Goal: Information Seeking & Learning: Learn about a topic

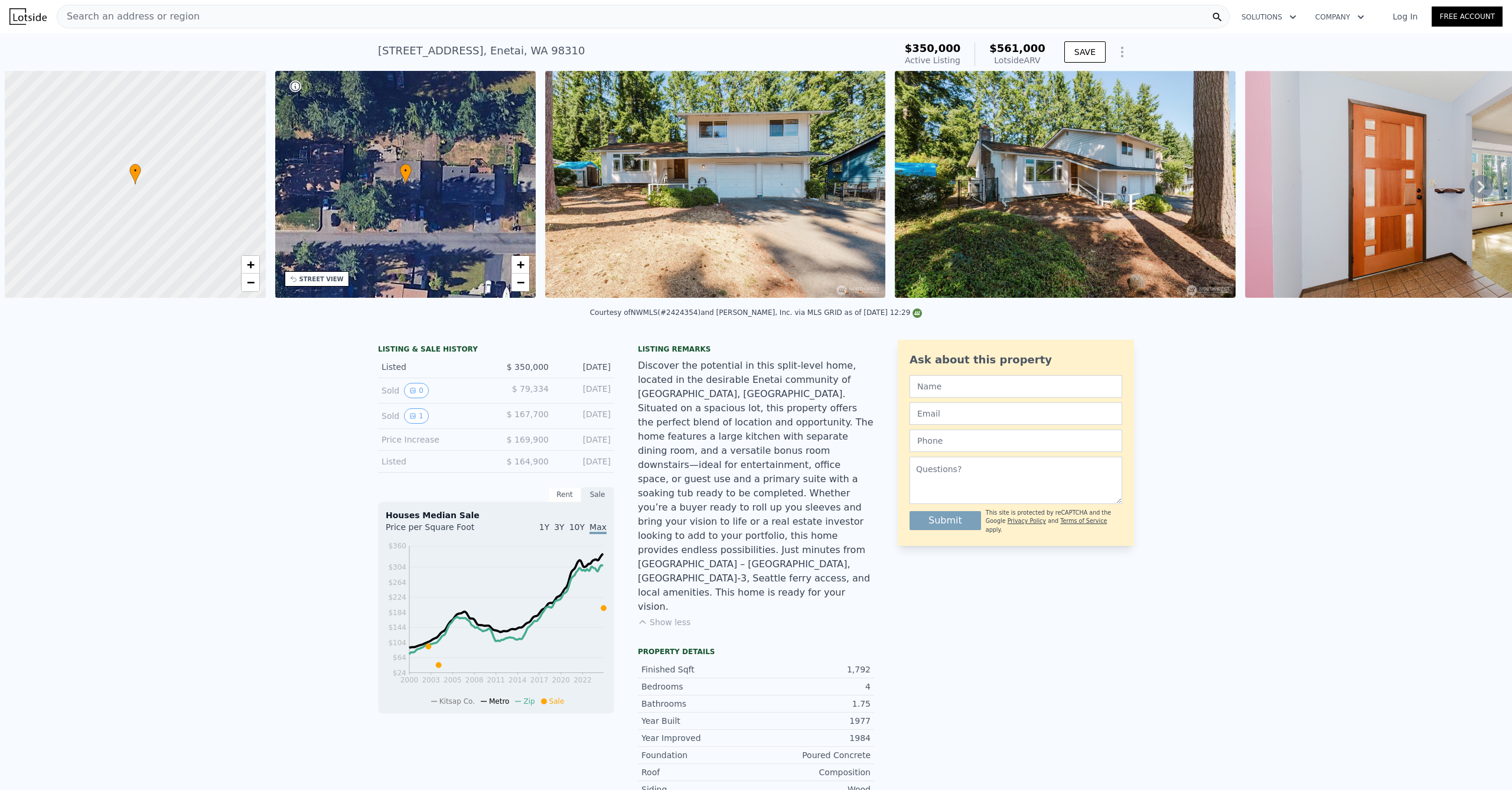
scroll to position [0, 5]
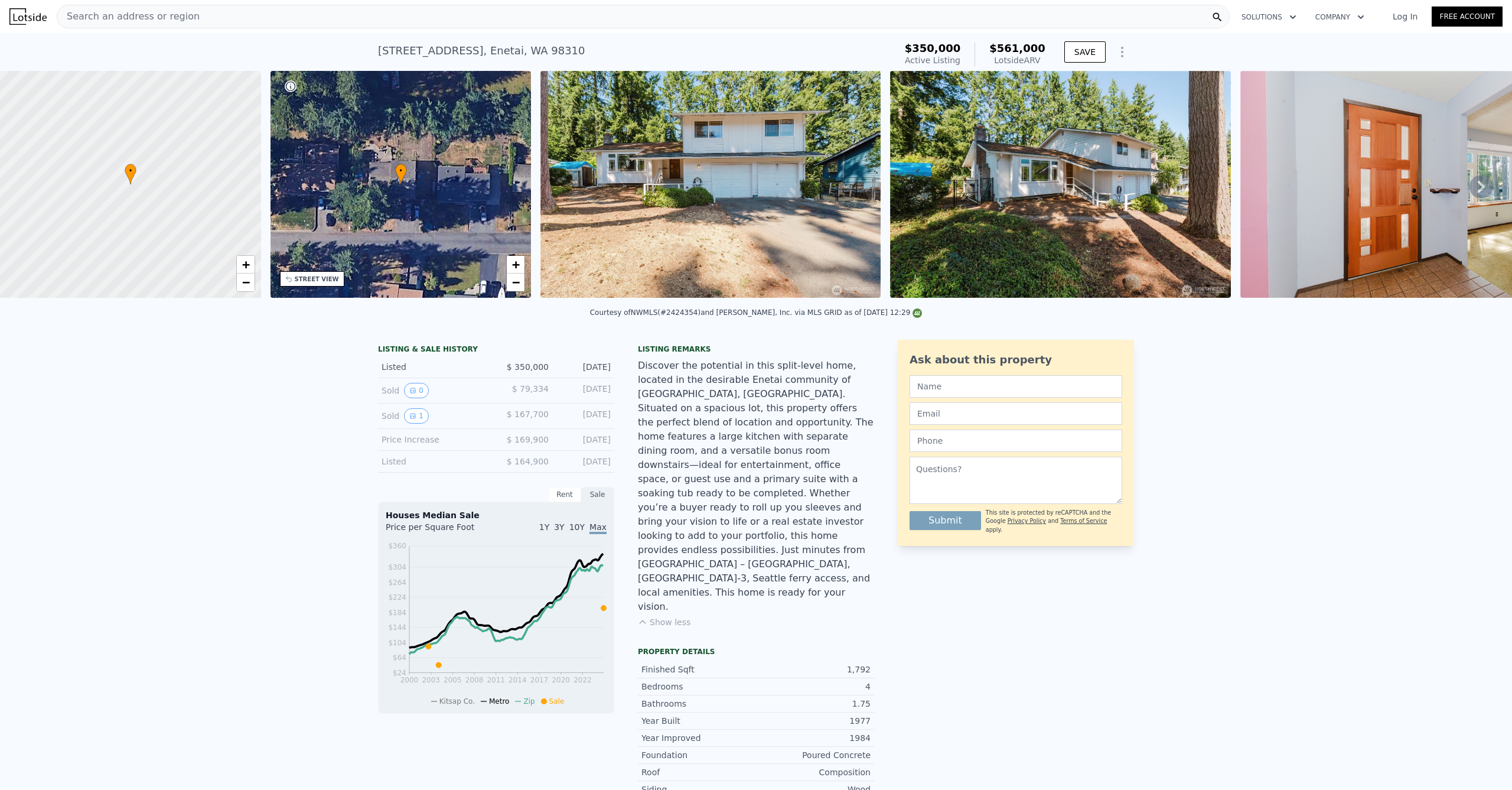
click at [431, 21] on div "Search an address or region" at bounding box center [643, 16] width 1173 height 23
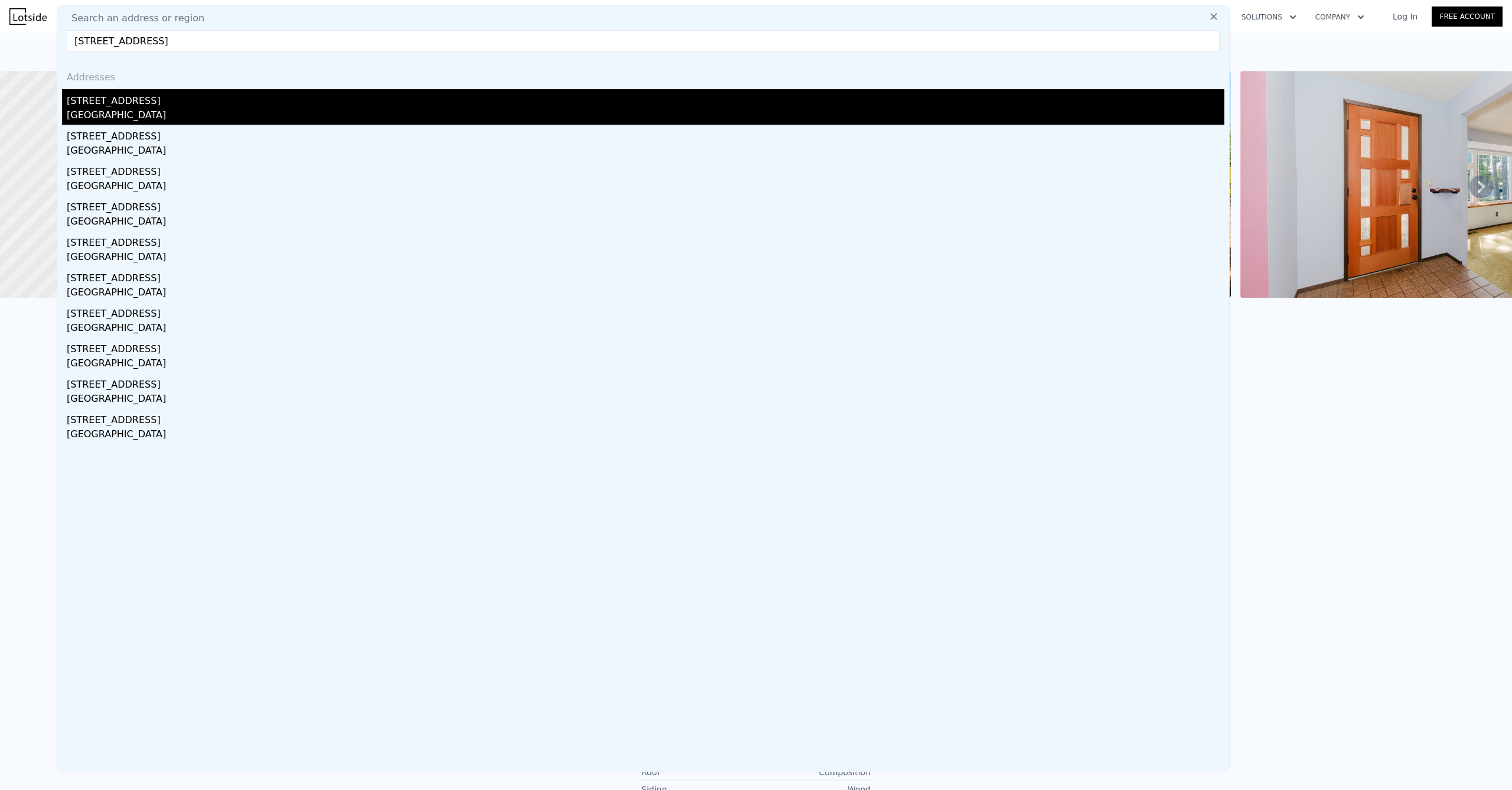
type input "[STREET_ADDRESS]"
click at [195, 107] on div "[STREET_ADDRESS]" at bounding box center [645, 99] width 1158 height 19
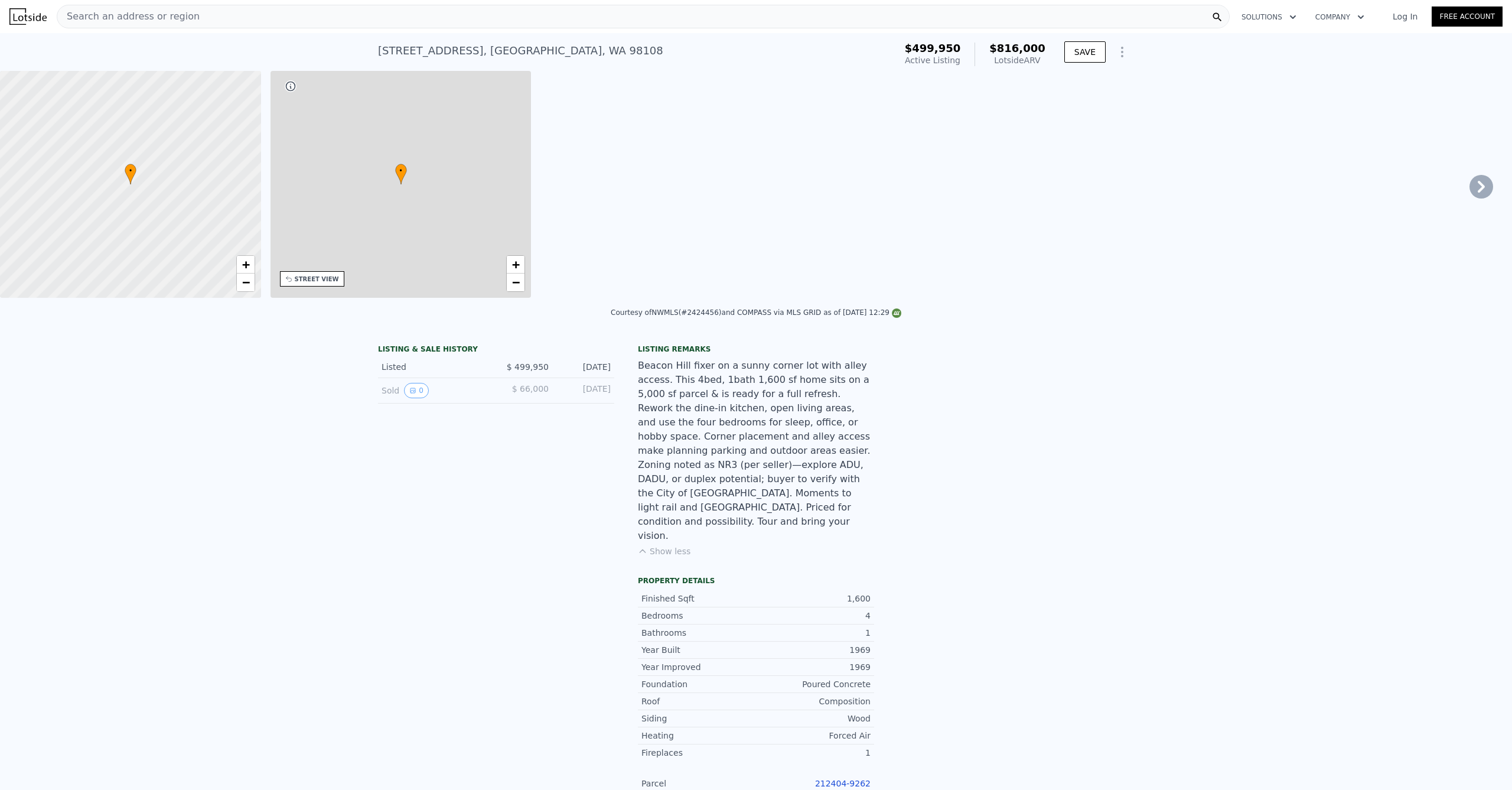
type input "2.5"
type input "1170"
type input "2230"
type input "2980"
type input "8400"
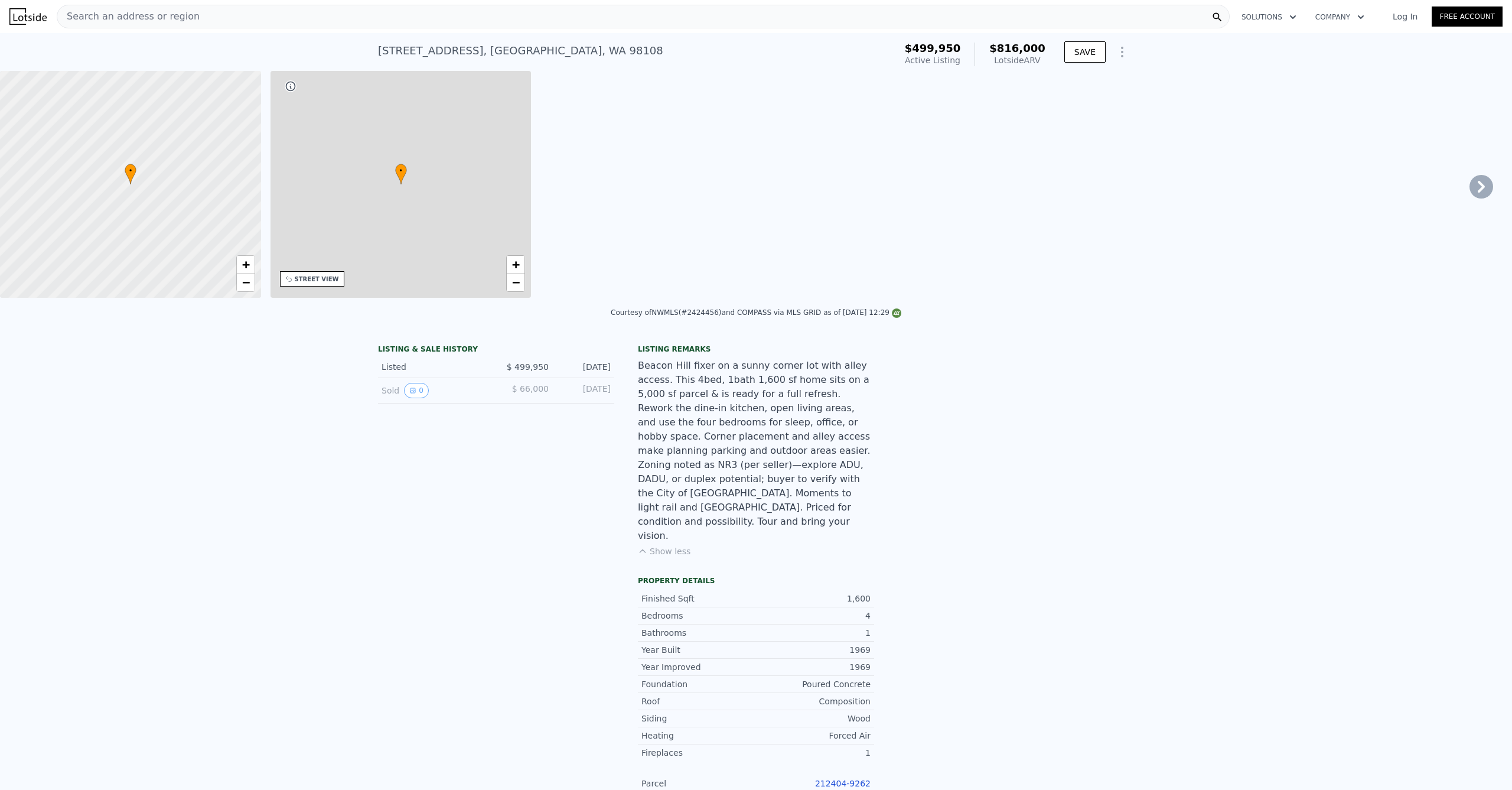
type input "$ 816,000"
type input "6"
type input "$ 217,523"
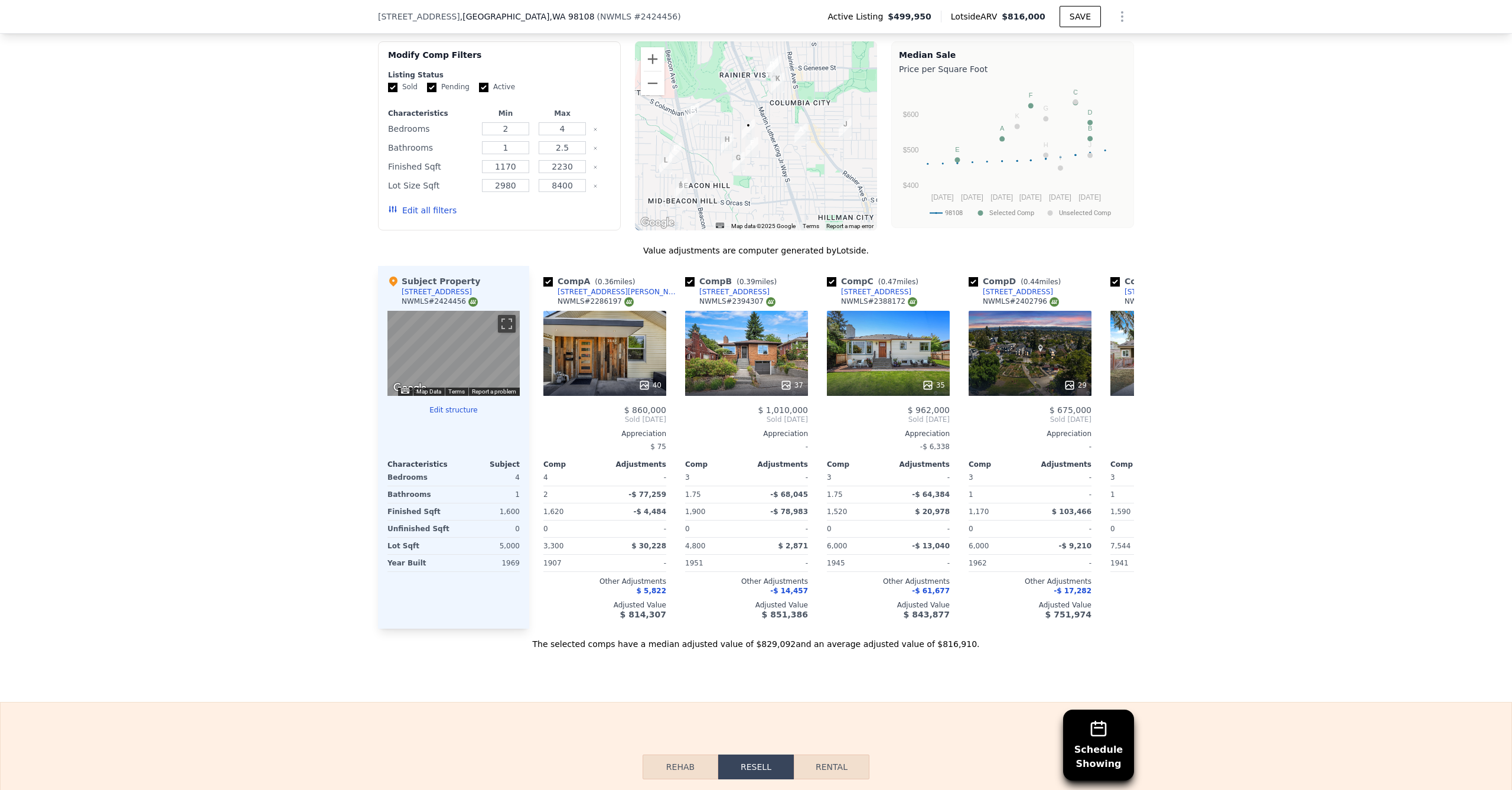
scroll to position [1306, 0]
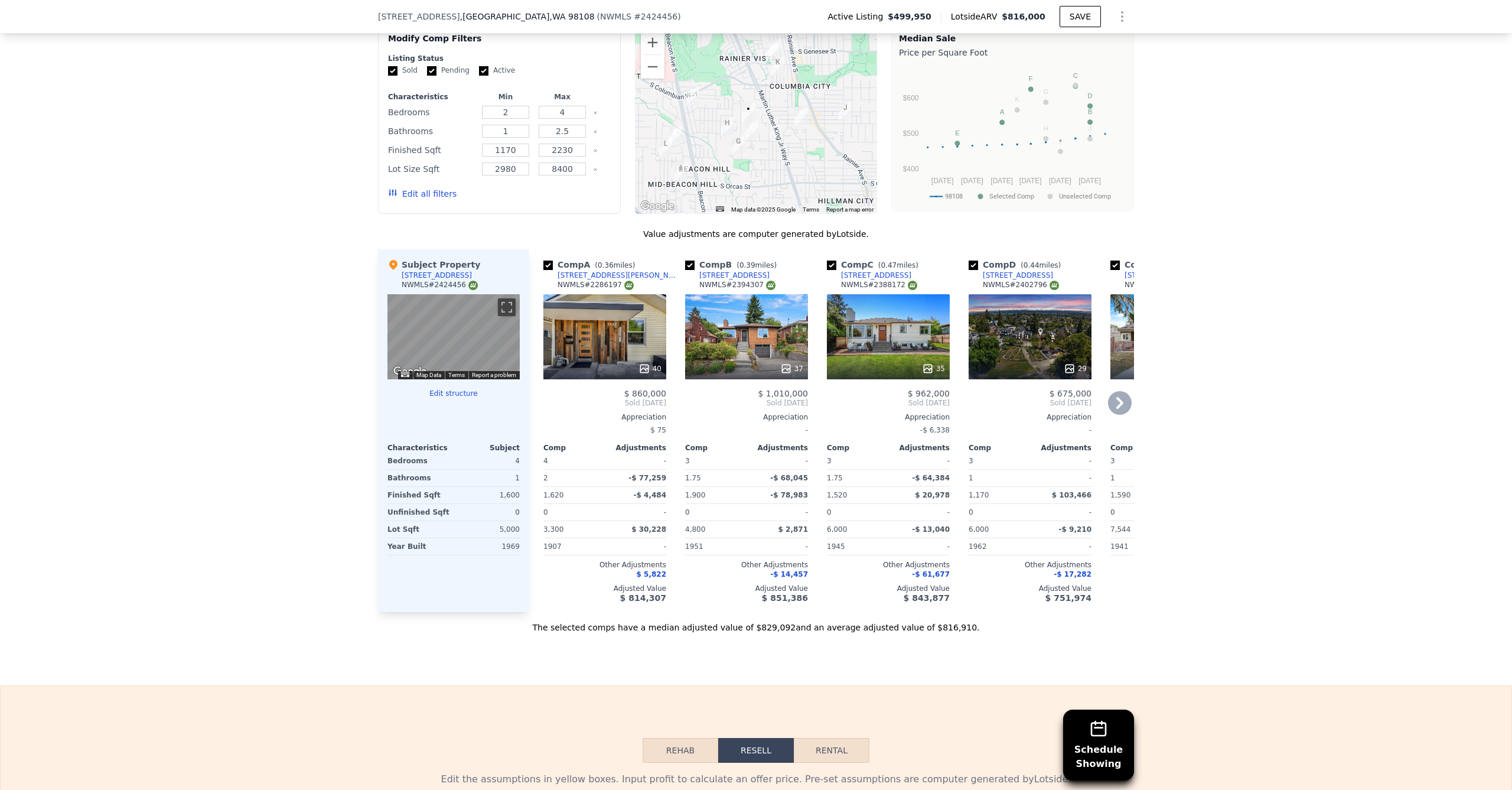
click at [620, 311] on div "40" at bounding box center [605, 336] width 123 height 85
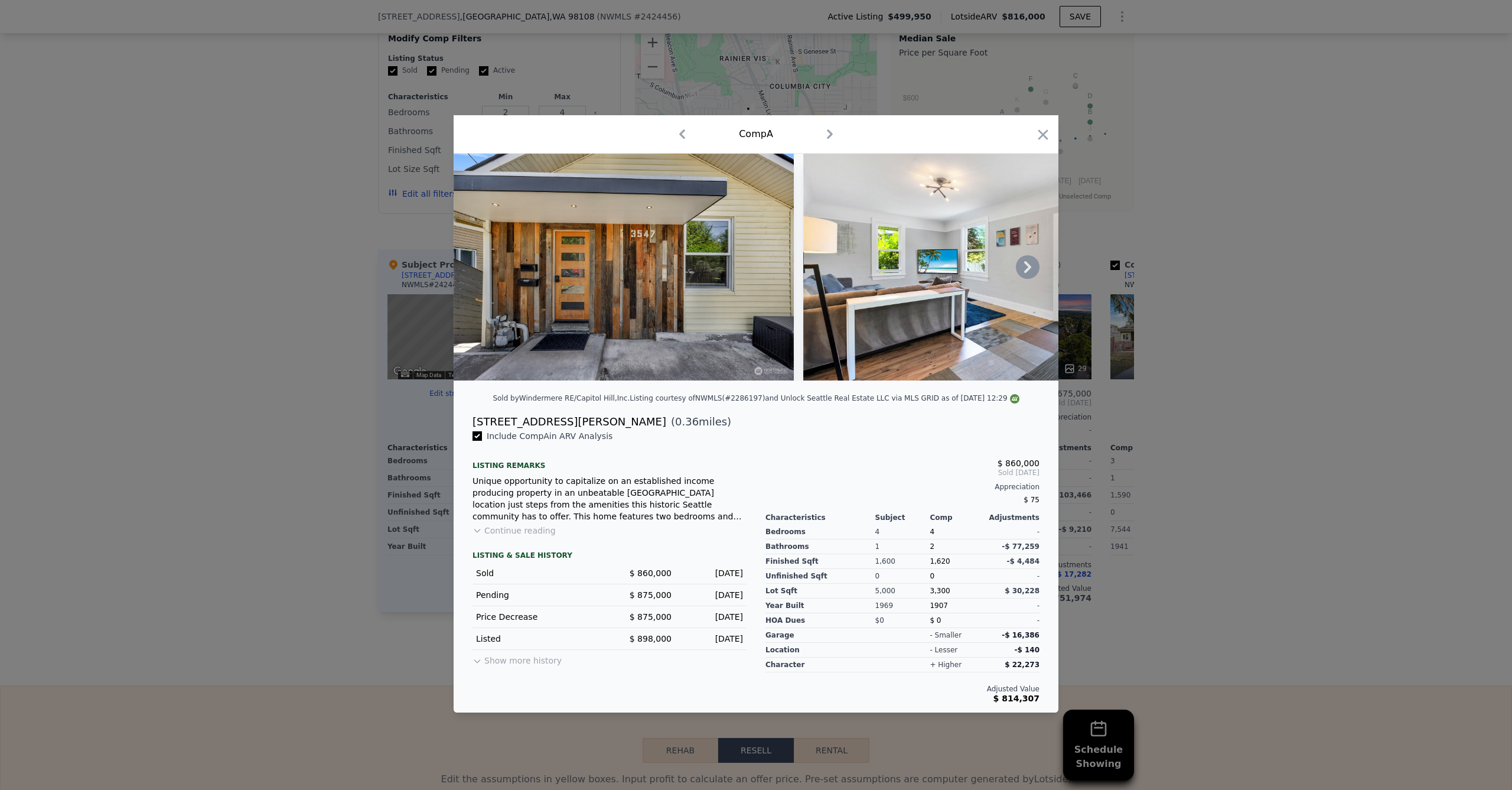
click at [1027, 268] on icon at bounding box center [1028, 267] width 23 height 23
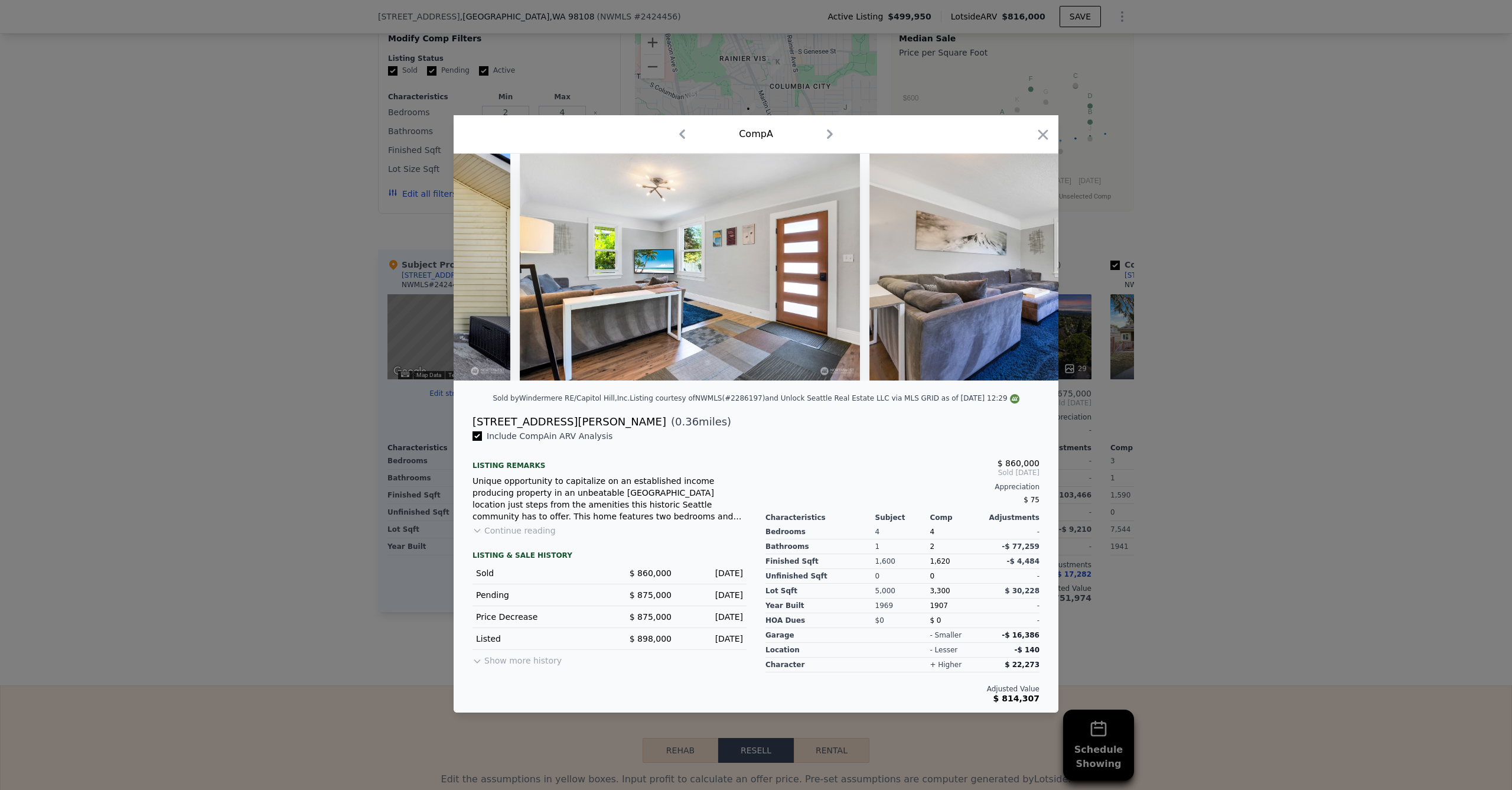
click at [1027, 268] on img at bounding box center [1039, 267] width 340 height 227
click at [1029, 266] on icon at bounding box center [1027, 267] width 7 height 12
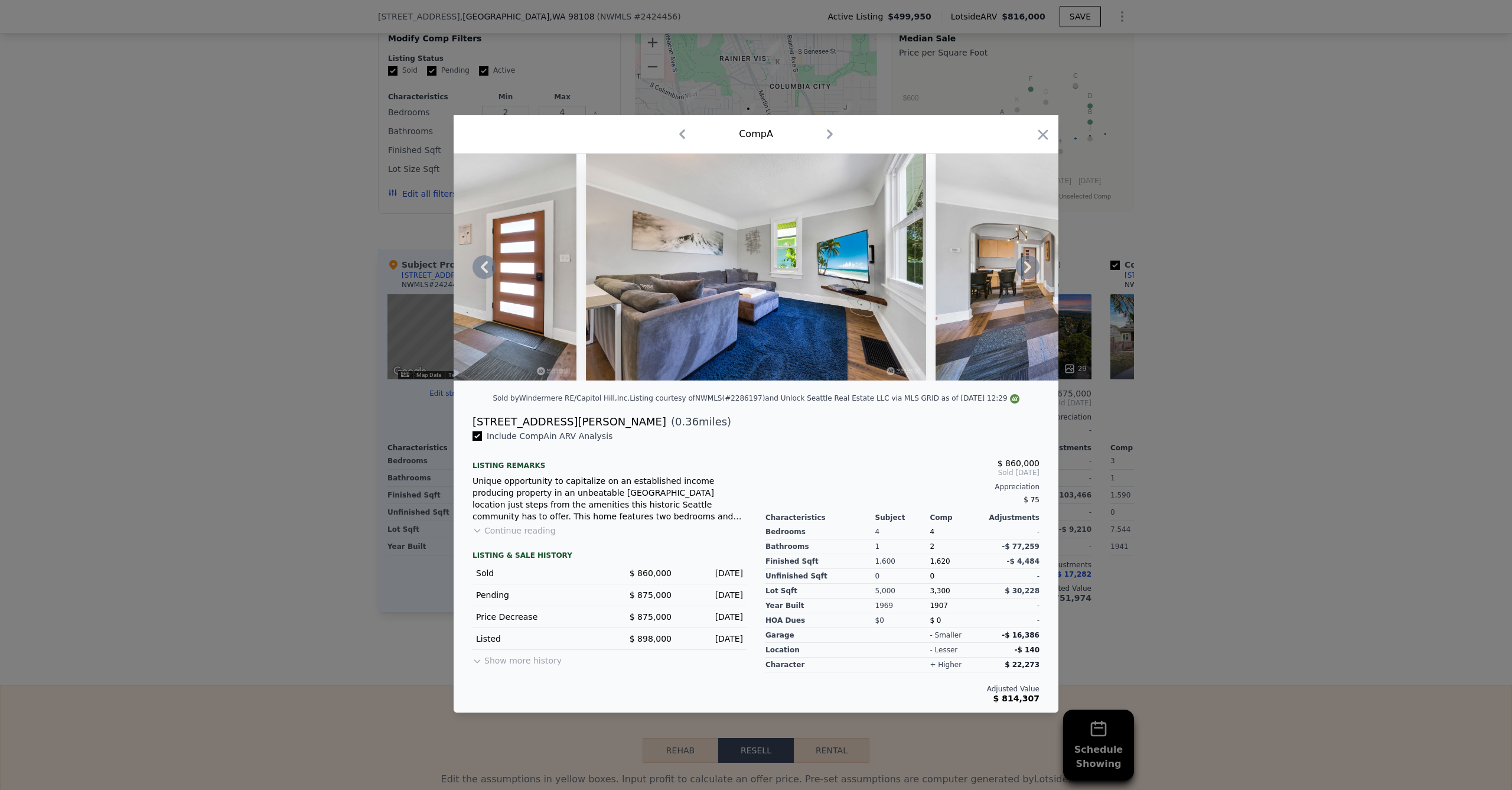
click at [1026, 267] on icon at bounding box center [1028, 267] width 23 height 23
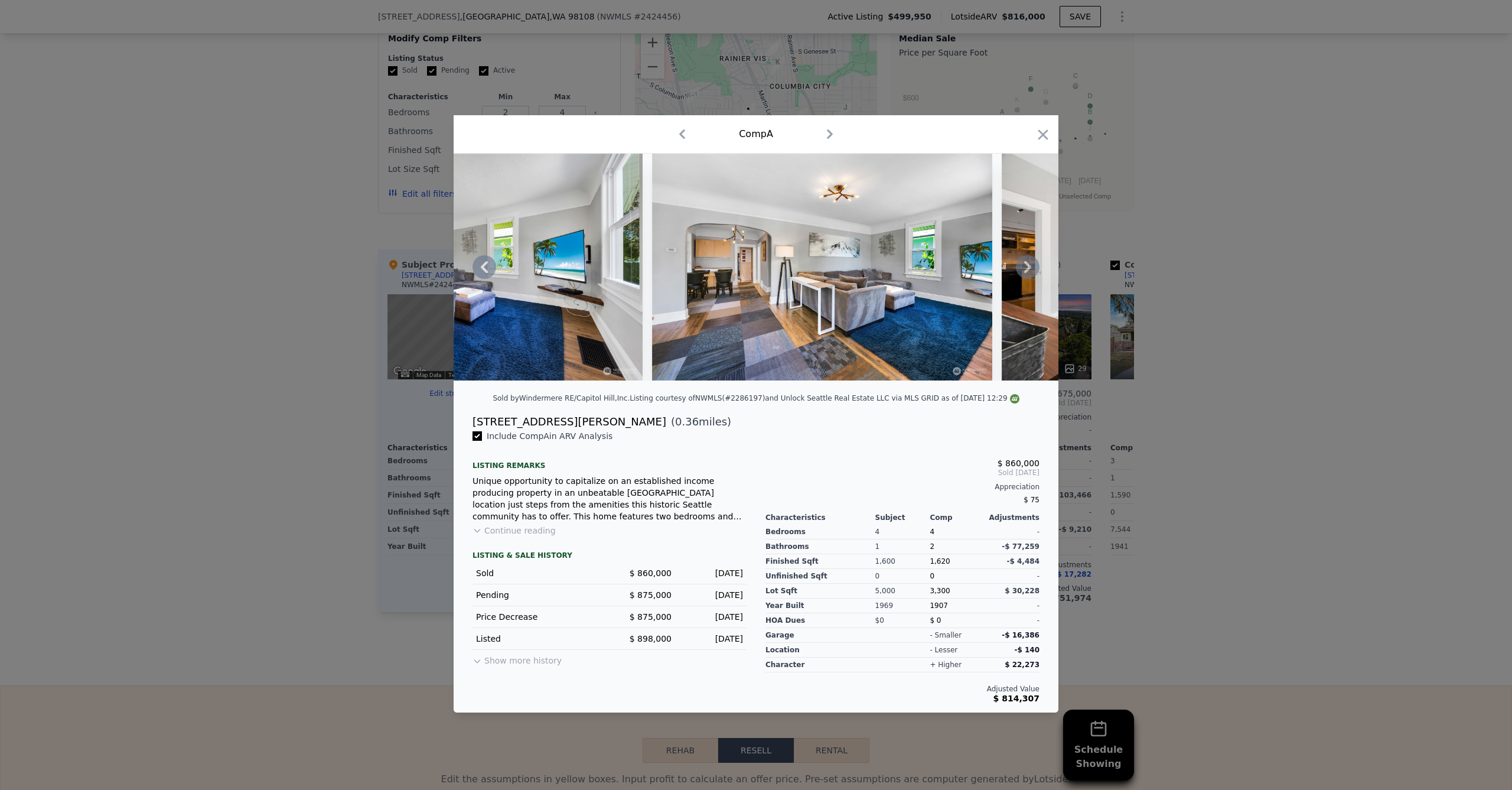
click at [1028, 264] on icon at bounding box center [1027, 267] width 7 height 12
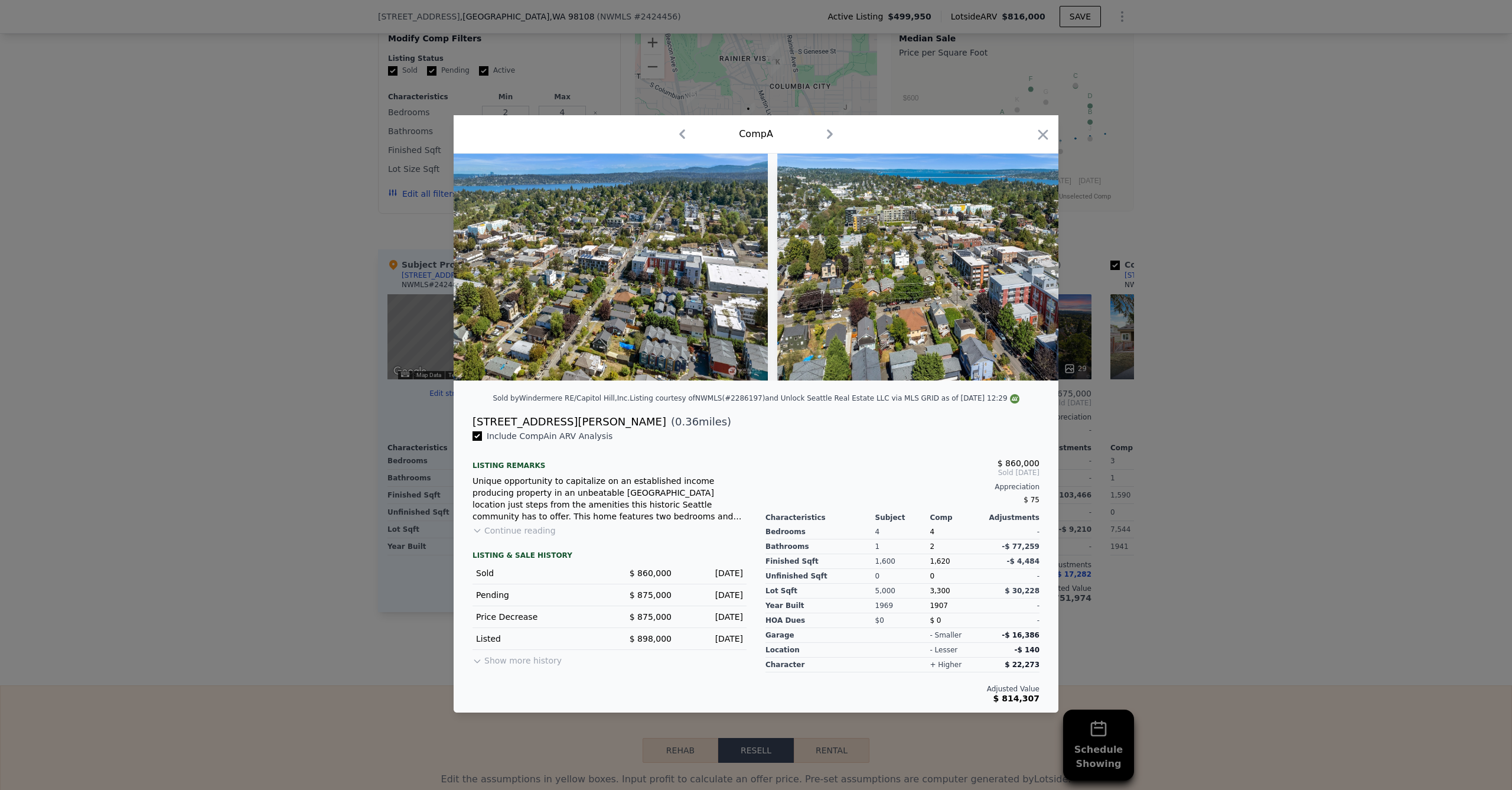
scroll to position [0, 13372]
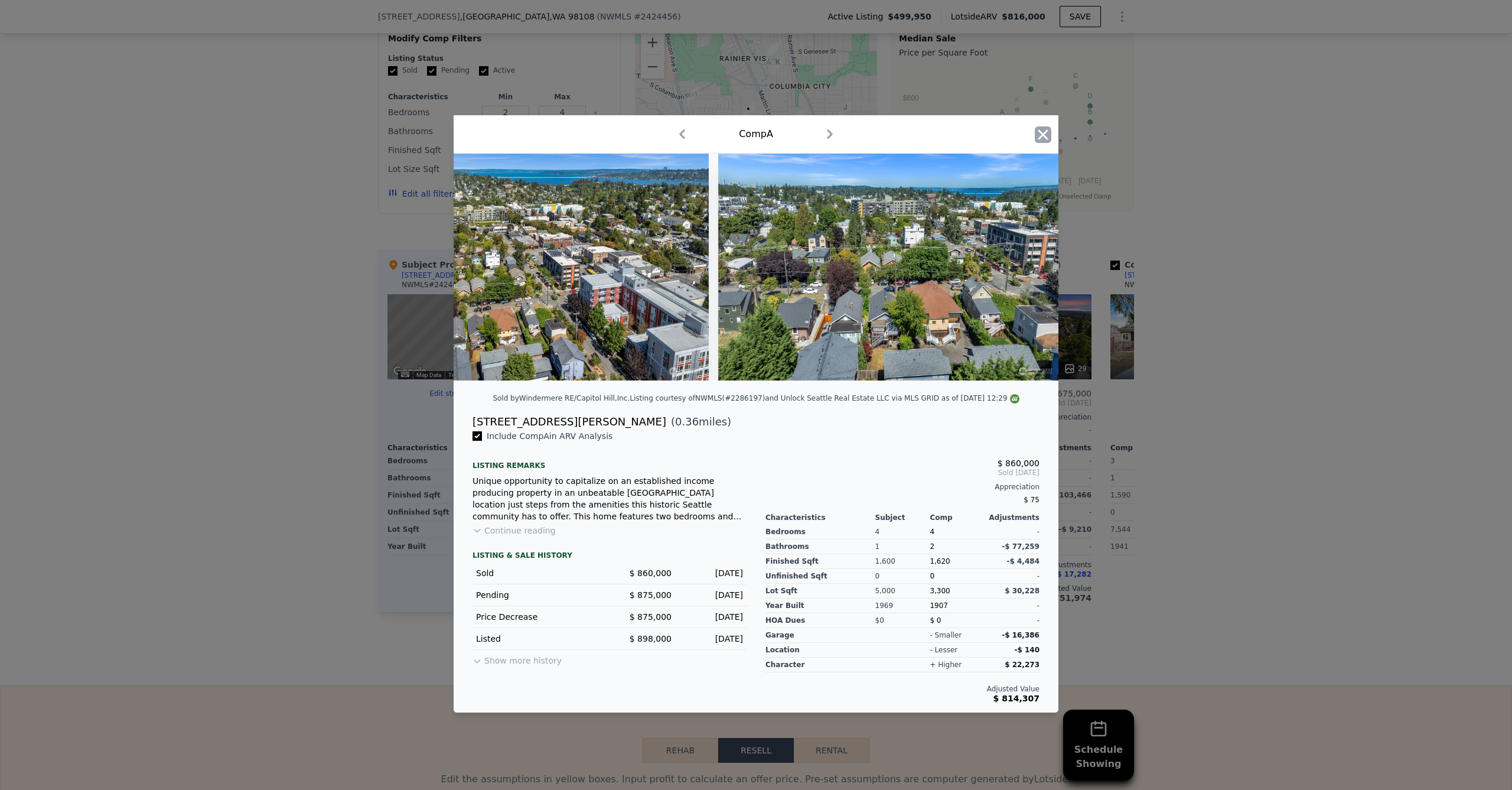
click at [1046, 129] on icon "button" at bounding box center [1042, 135] width 16 height 16
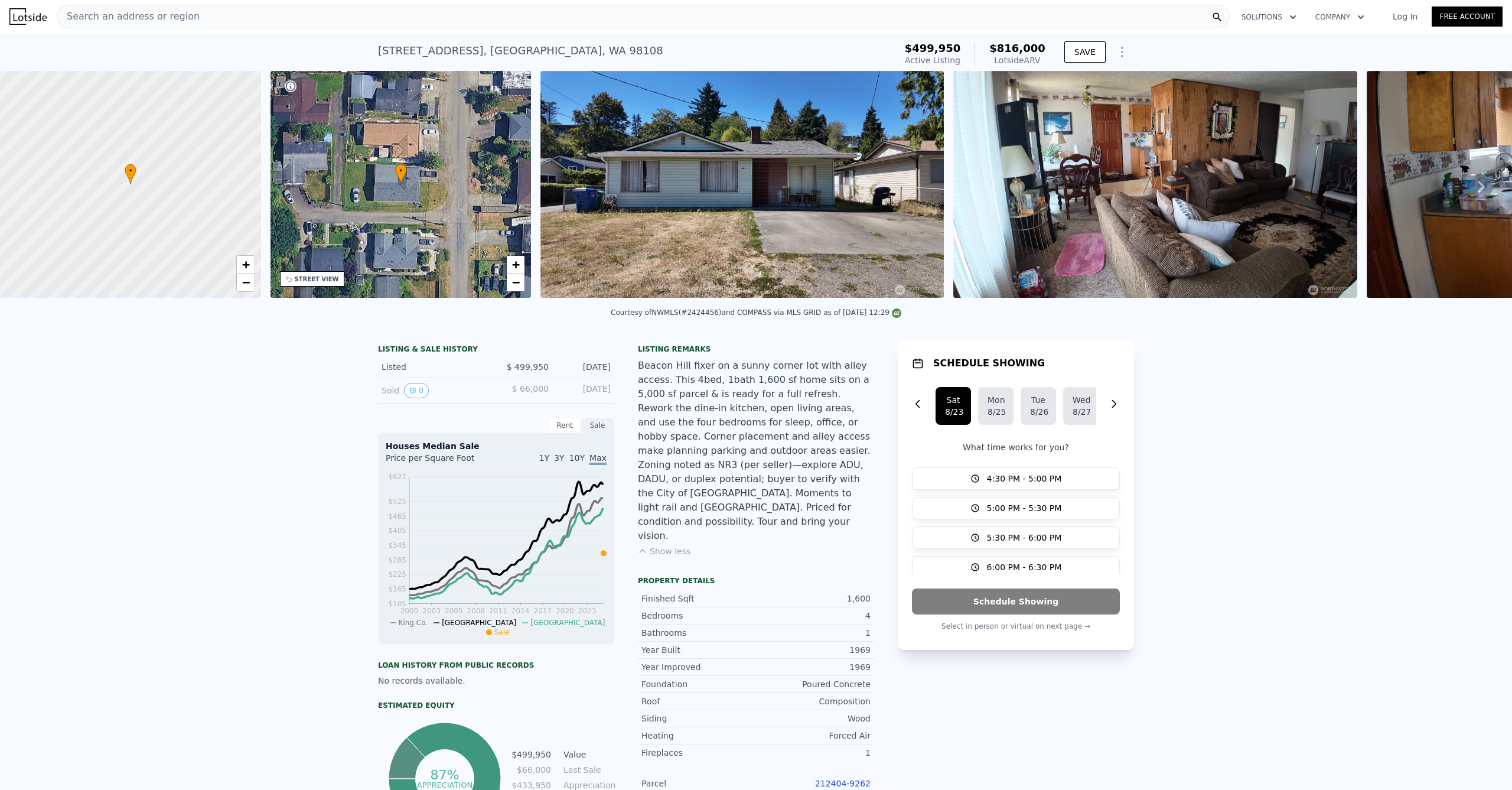
click at [190, 19] on div "Search an address or region" at bounding box center [643, 16] width 1173 height 23
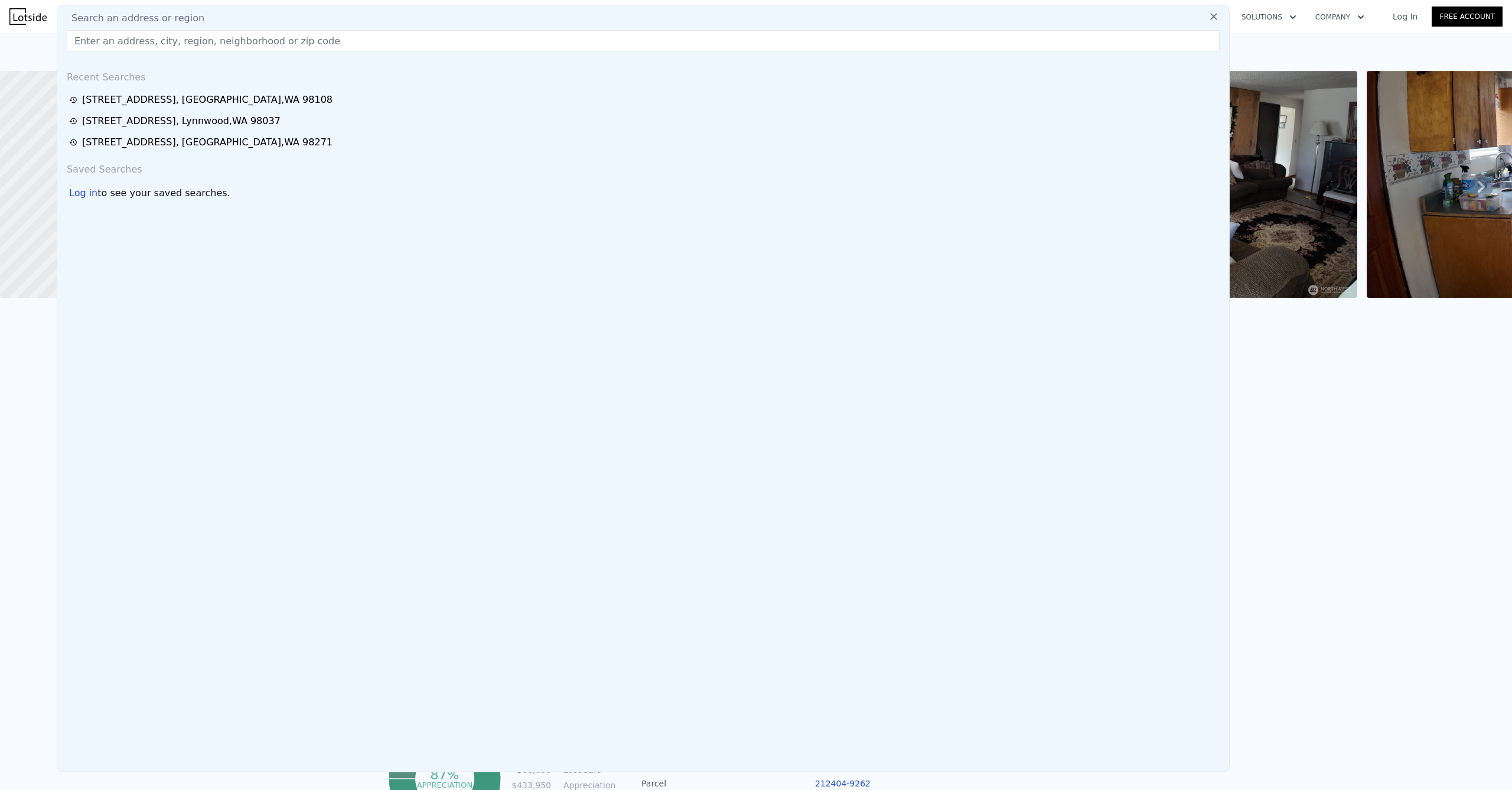
type input "[STREET_ADDRESS]"
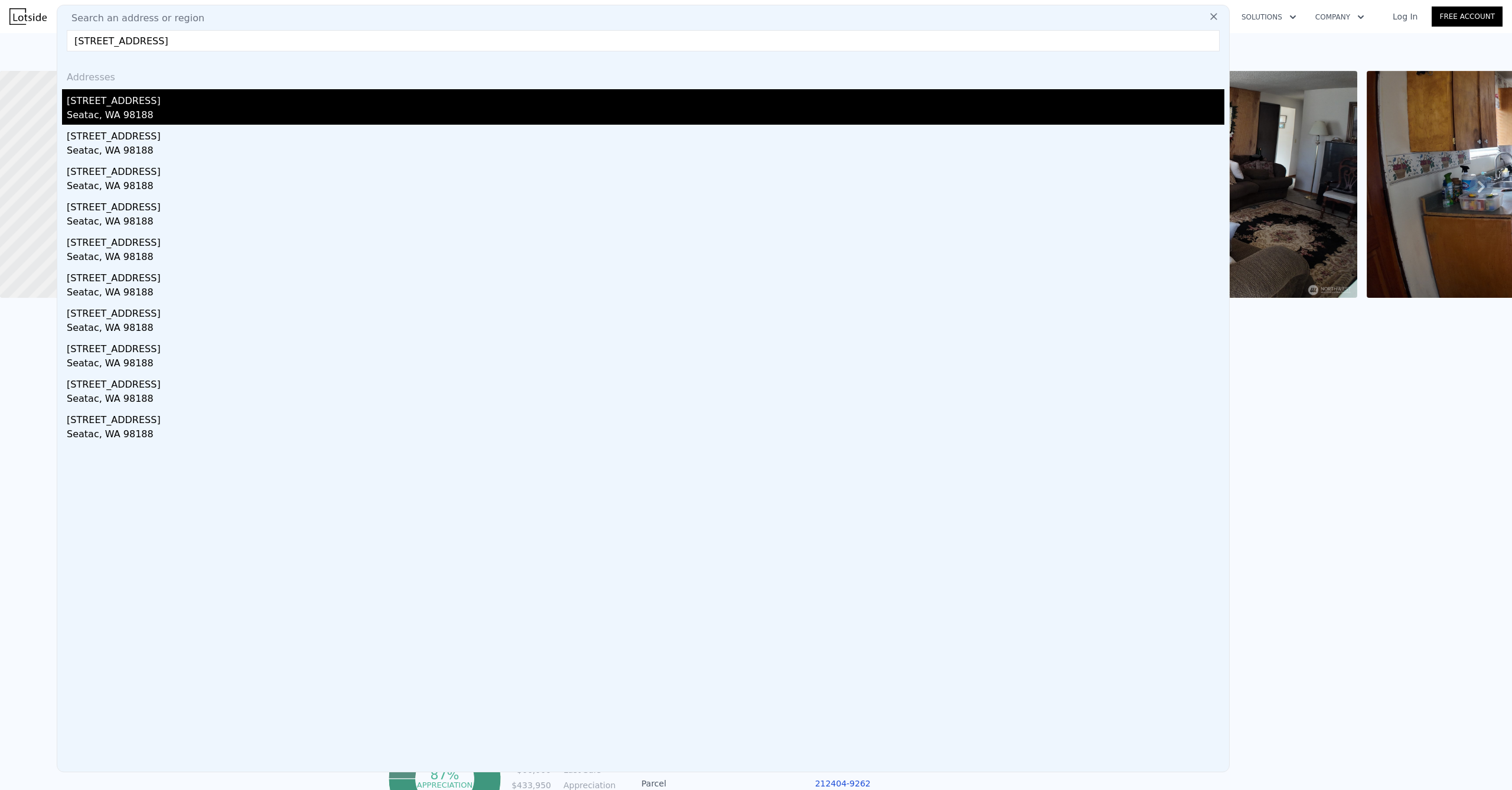
click at [129, 96] on div "[STREET_ADDRESS]" at bounding box center [645, 99] width 1158 height 19
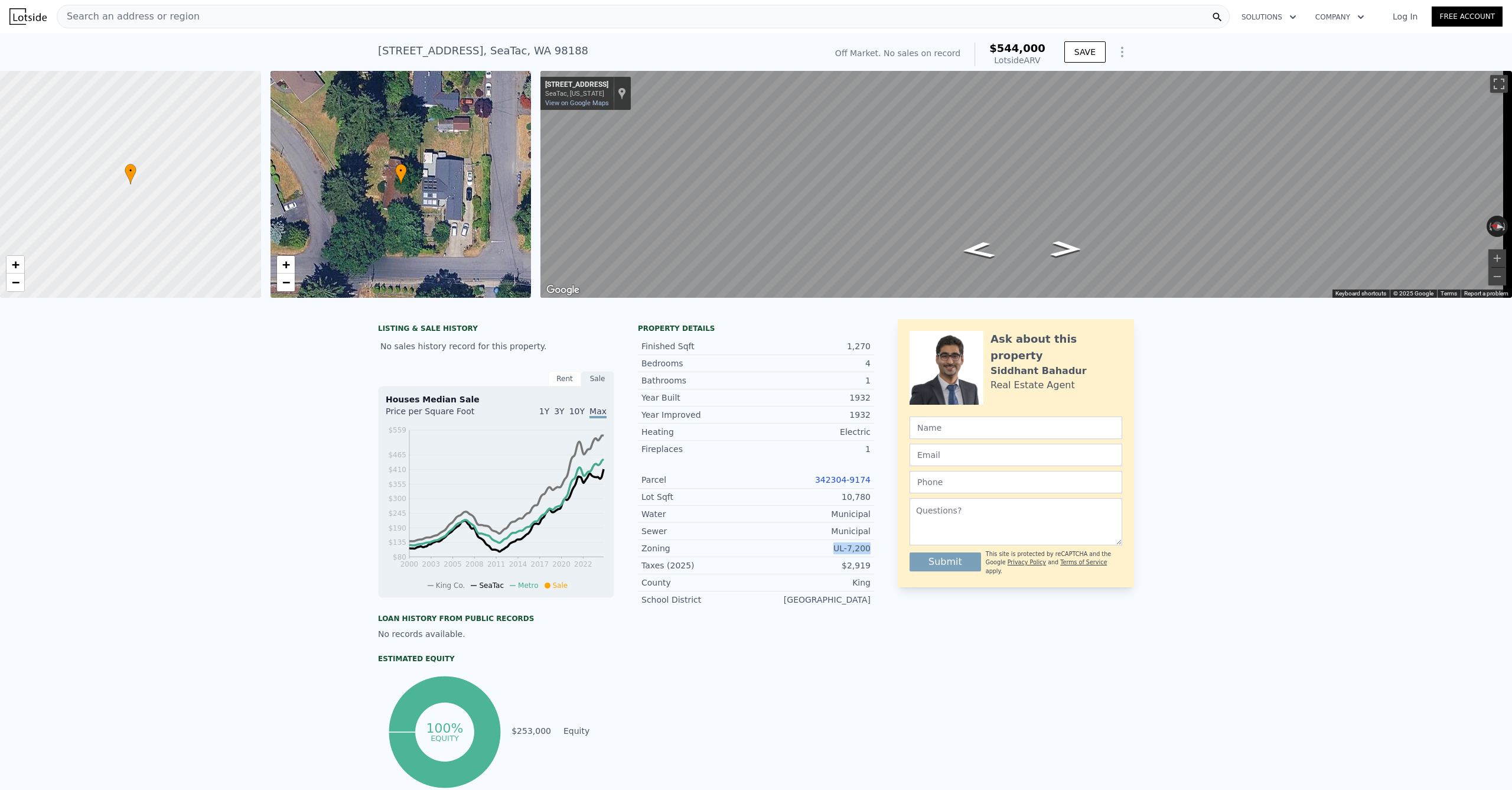
drag, startPoint x: 830, startPoint y: 558, endPoint x: 873, endPoint y: 559, distance: 43.0
click at [873, 559] on div "LISTING & SALE HISTORY No sales history record for this property. Rent Sale Ren…" at bounding box center [756, 554] width 756 height 472
copy div "UL-7,200"
drag, startPoint x: 574, startPoint y: 45, endPoint x: 361, endPoint y: 51, distance: 213.1
click at [358, 51] on div "[STREET_ADDRESS] No sales on record (~ARV $544k ) Off Market. No sales on recor…" at bounding box center [756, 52] width 1512 height 38
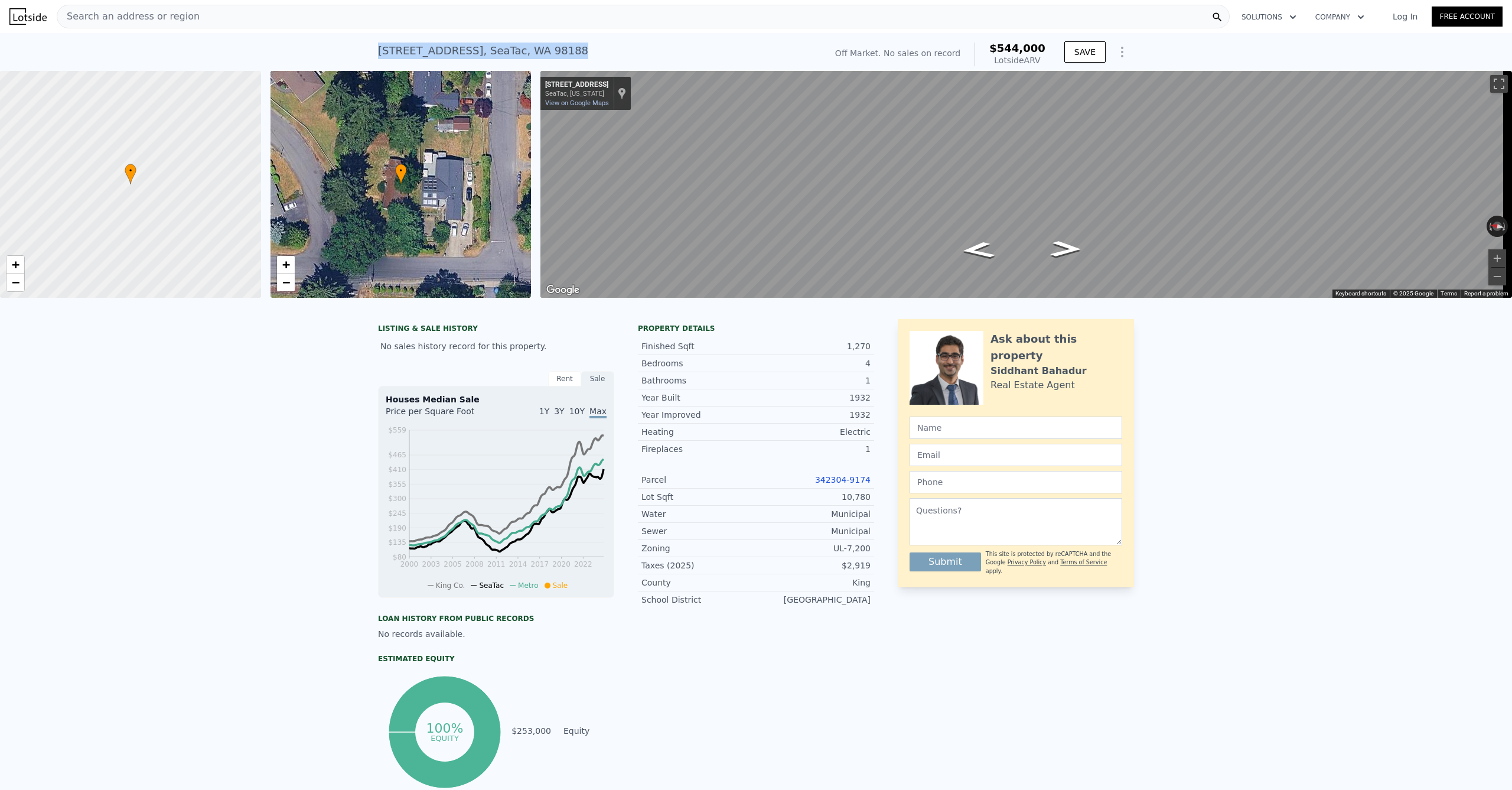
copy div "[STREET_ADDRESS] No sales on record (~ARV $544k )"
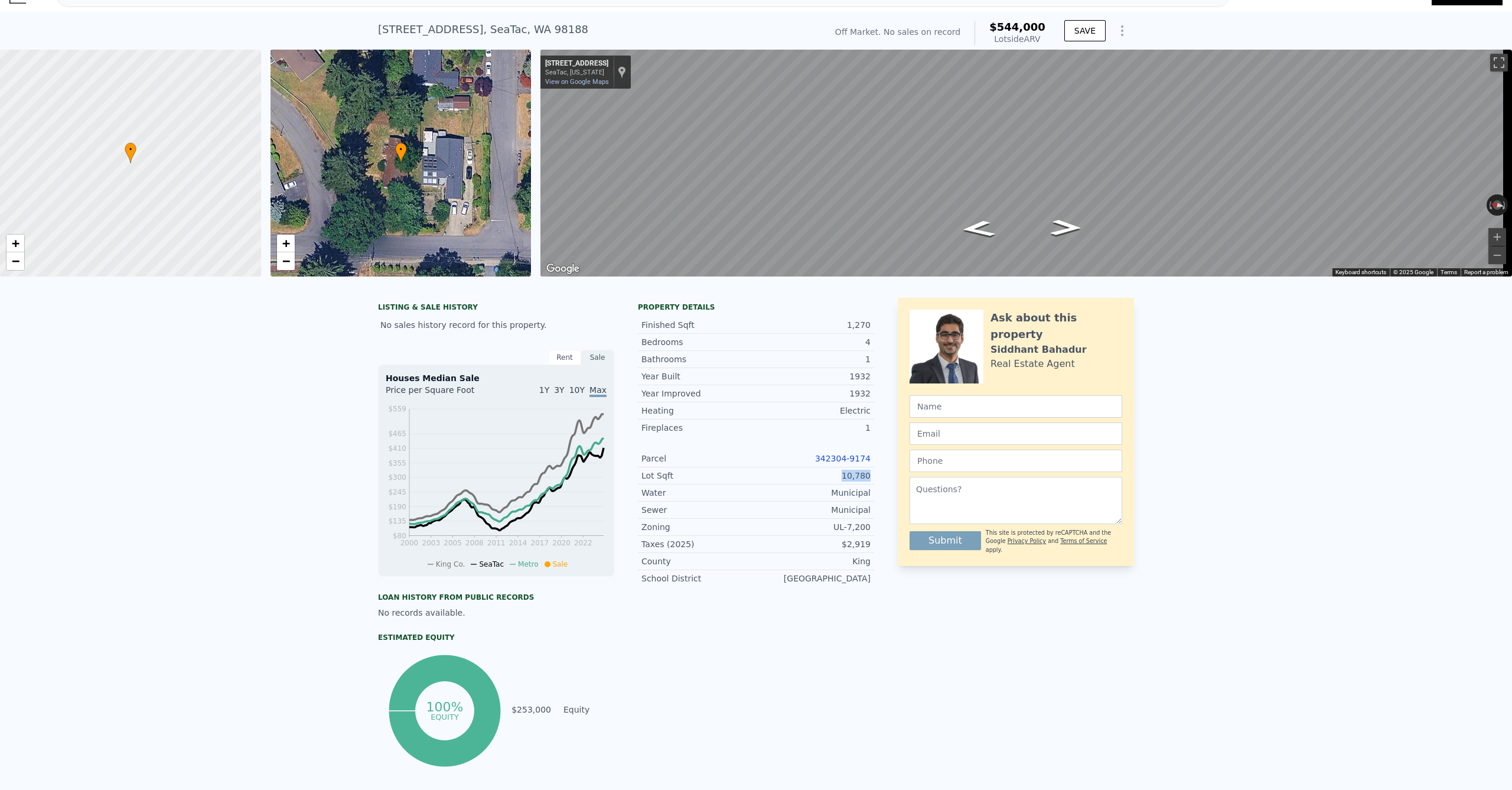
drag, startPoint x: 840, startPoint y: 484, endPoint x: 868, endPoint y: 483, distance: 28.0
click at [868, 483] on div "Lot Sqft 10,780" at bounding box center [756, 476] width 236 height 17
drag, startPoint x: 724, startPoint y: 484, endPoint x: 868, endPoint y: 489, distance: 144.1
click at [867, 483] on div "LISTING & SALE HISTORY No sales history record for this property. Rent Sale Ren…" at bounding box center [626, 533] width 496 height 472
copy div "Lot Sqft 10,780"
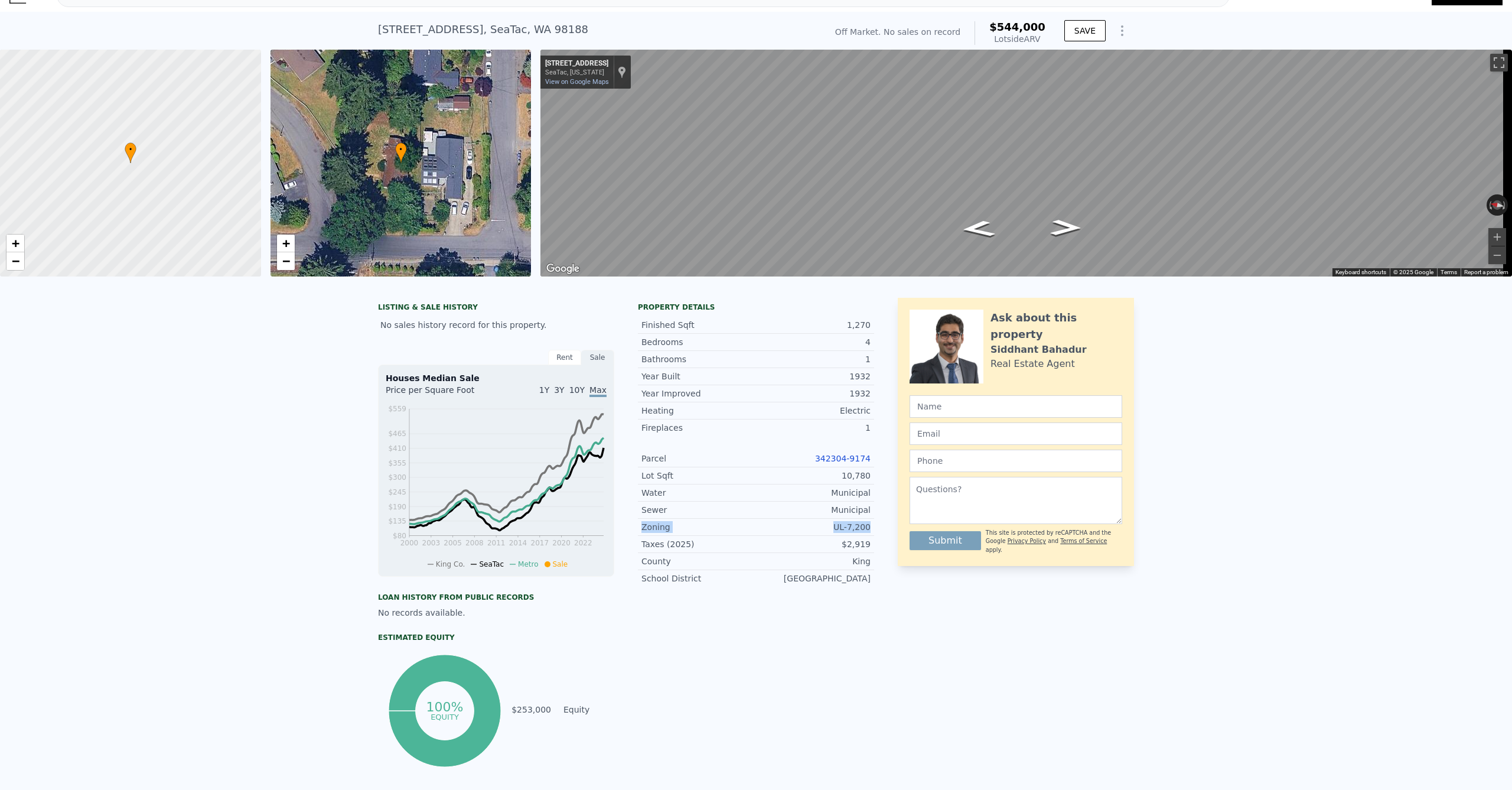
drag, startPoint x: 866, startPoint y: 539, endPoint x: 635, endPoint y: 534, distance: 231.1
click at [637, 534] on div "Zoning UL-7,200" at bounding box center [756, 527] width 236 height 17
copy div "Zoning UL-7,200"
drag, startPoint x: 517, startPoint y: 26, endPoint x: 368, endPoint y: 33, distance: 149.2
click at [368, 33] on div "[STREET_ADDRESS] No sales on record (~ARV $544k ) Off Market. No sales on recor…" at bounding box center [756, 30] width 1512 height 38
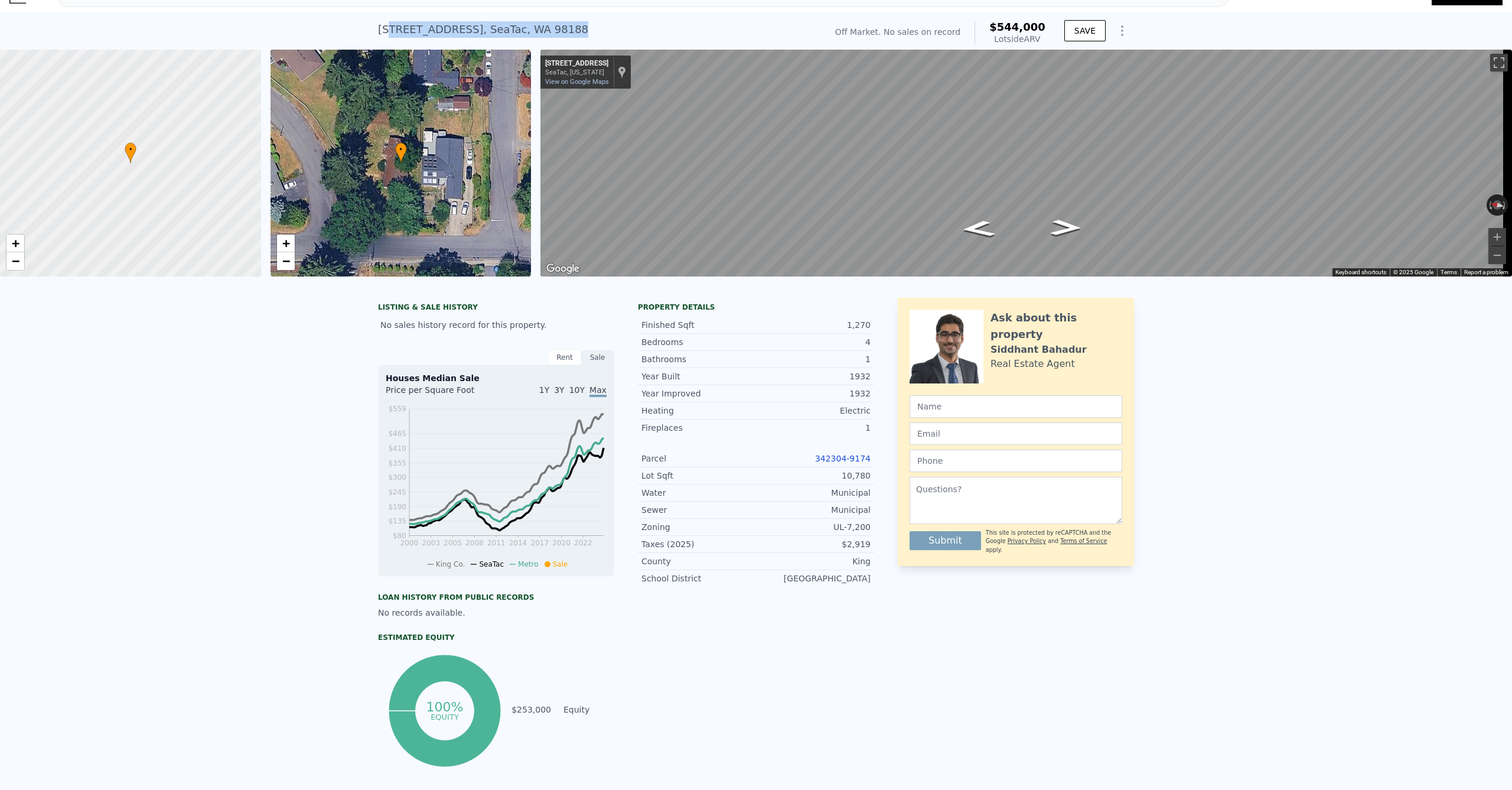
copy div "[STREET_ADDRESS] No sales on record (~ARV $544k )"
click at [452, 151] on div "• + − • + − ← Move left → Move right ↑ Move up ↓ Move down + Zoom in - Zoom out…" at bounding box center [756, 163] width 1512 height 227
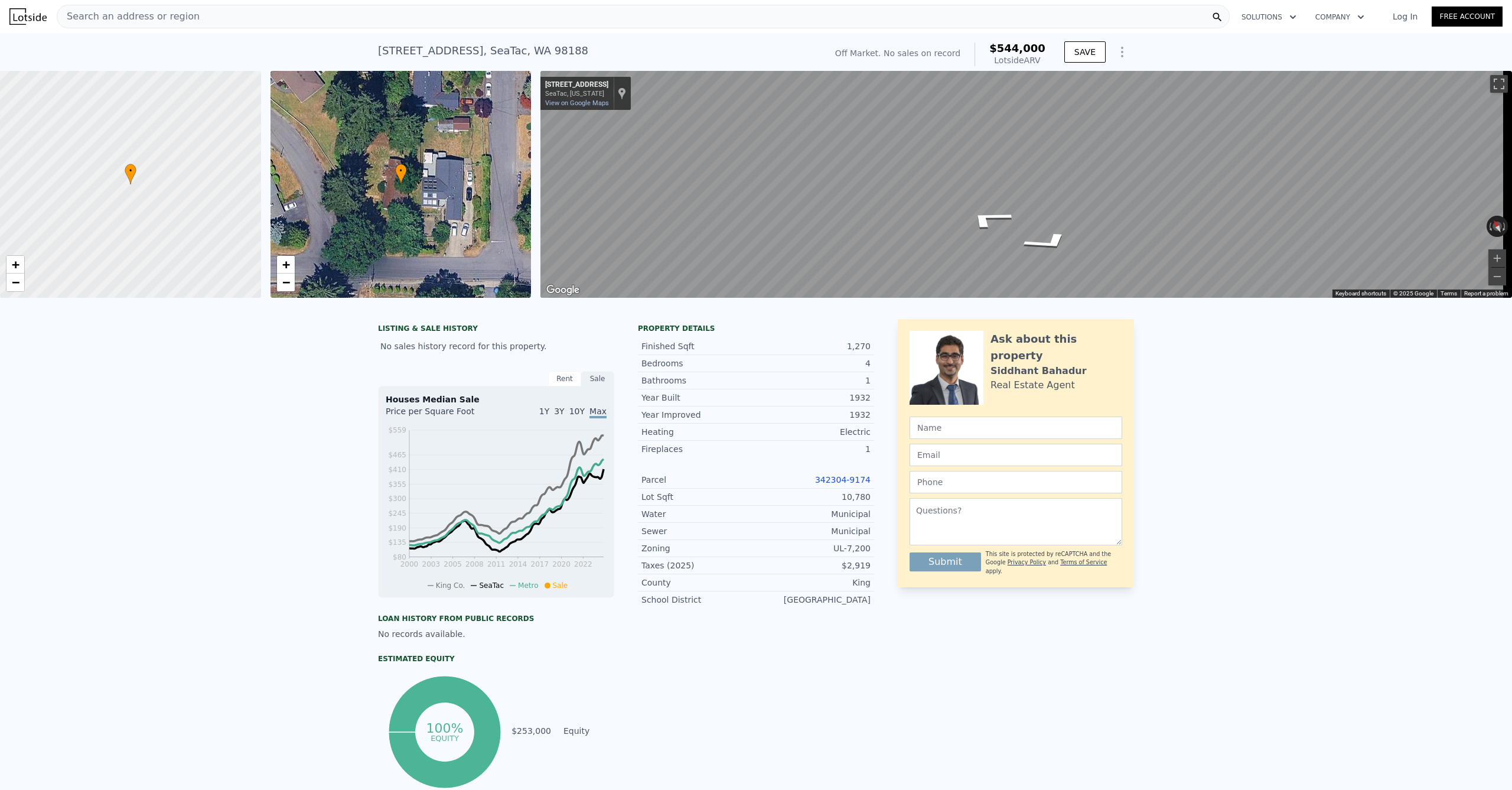
click at [834, 2] on nav "Search an address or region Solutions Company Open main menu Log In Free Account" at bounding box center [756, 16] width 1512 height 33
click at [243, 6] on div "Search an address or region" at bounding box center [643, 16] width 1173 height 23
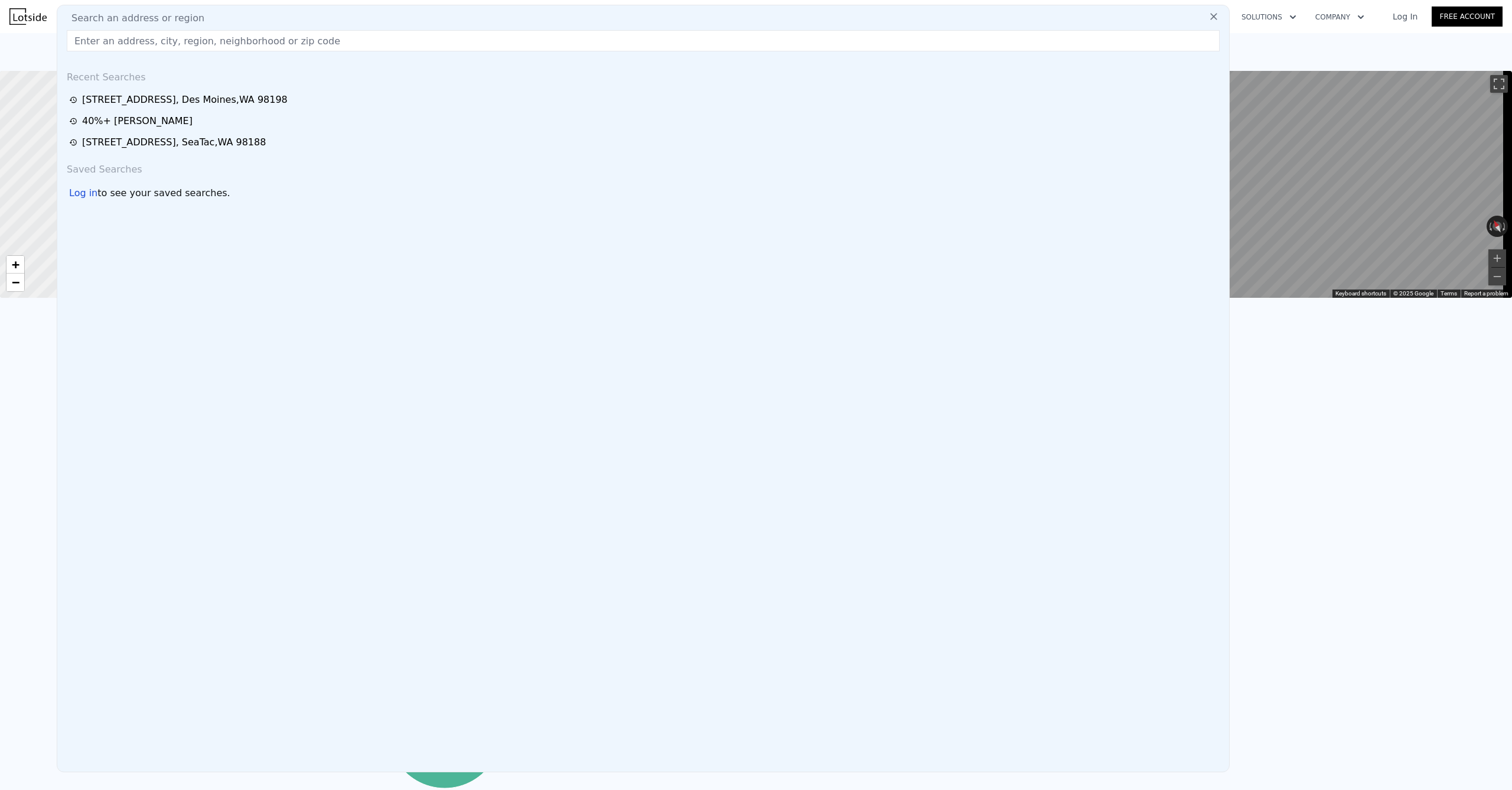
type input "[STREET_ADDRESS]"
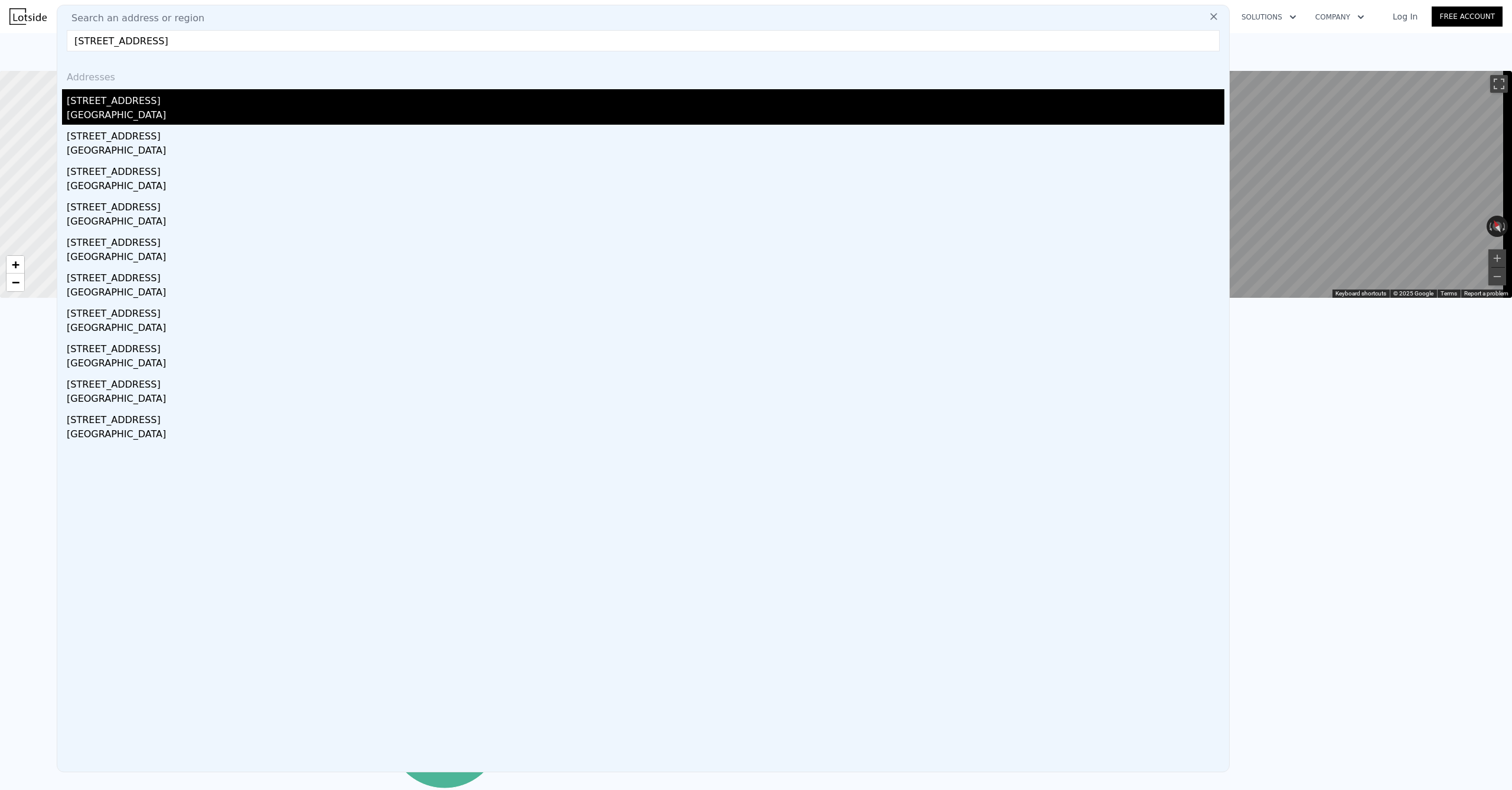
click at [141, 111] on div "[GEOGRAPHIC_DATA]" at bounding box center [645, 116] width 1158 height 16
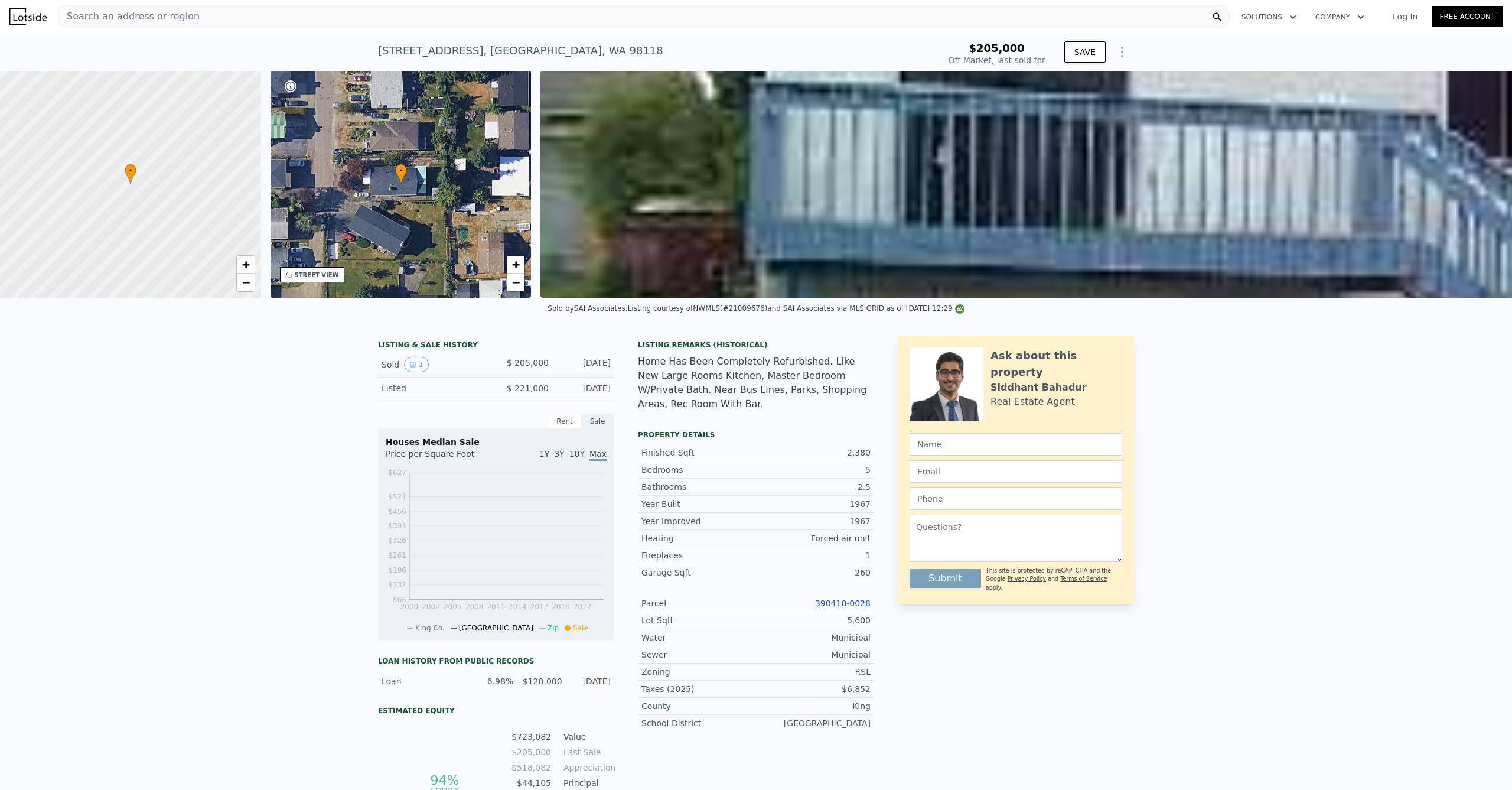
type input "-$ 224,237"
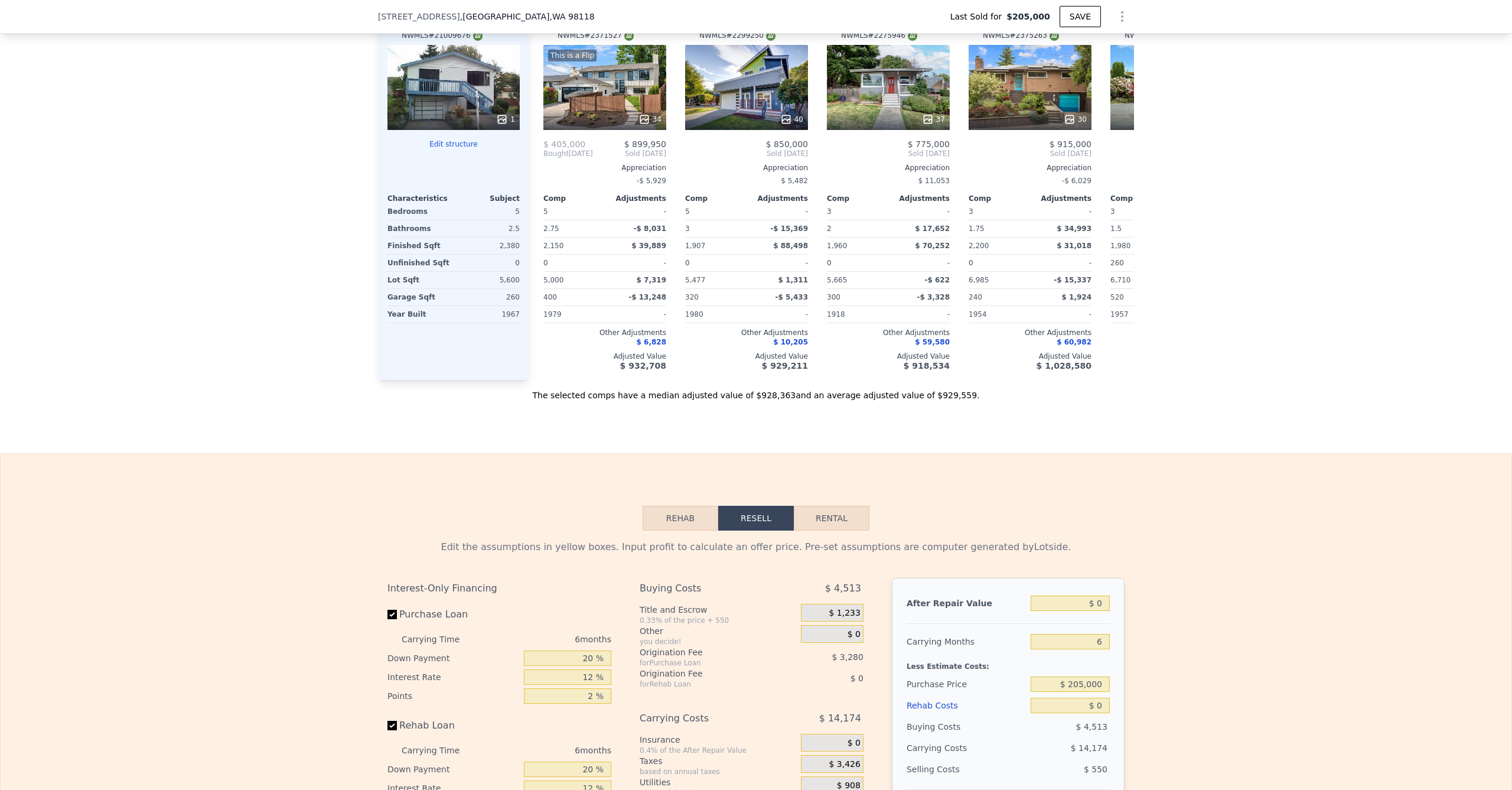
scroll to position [1159, 0]
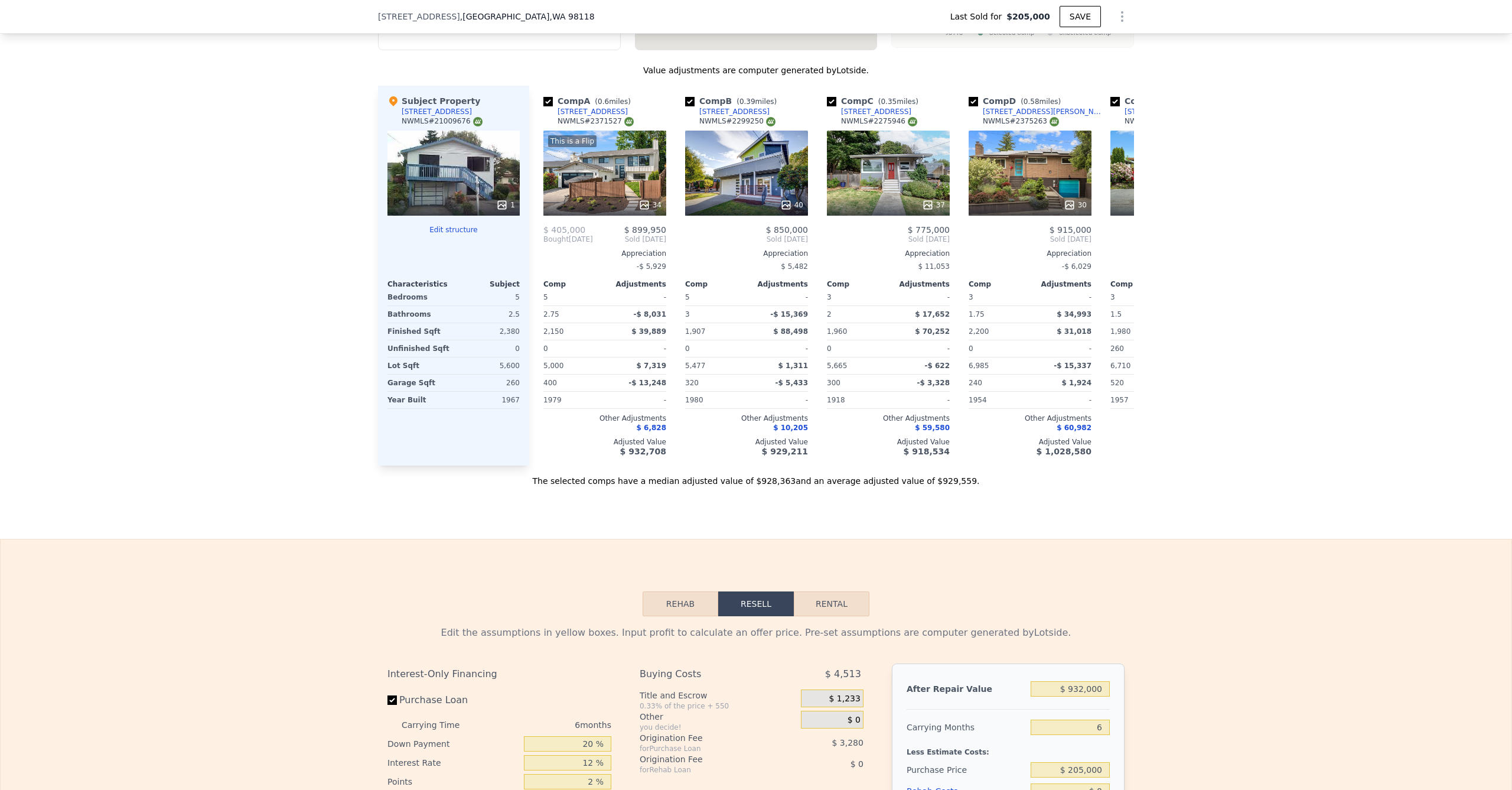
type input "$ 932,000"
type input "$ 639,605"
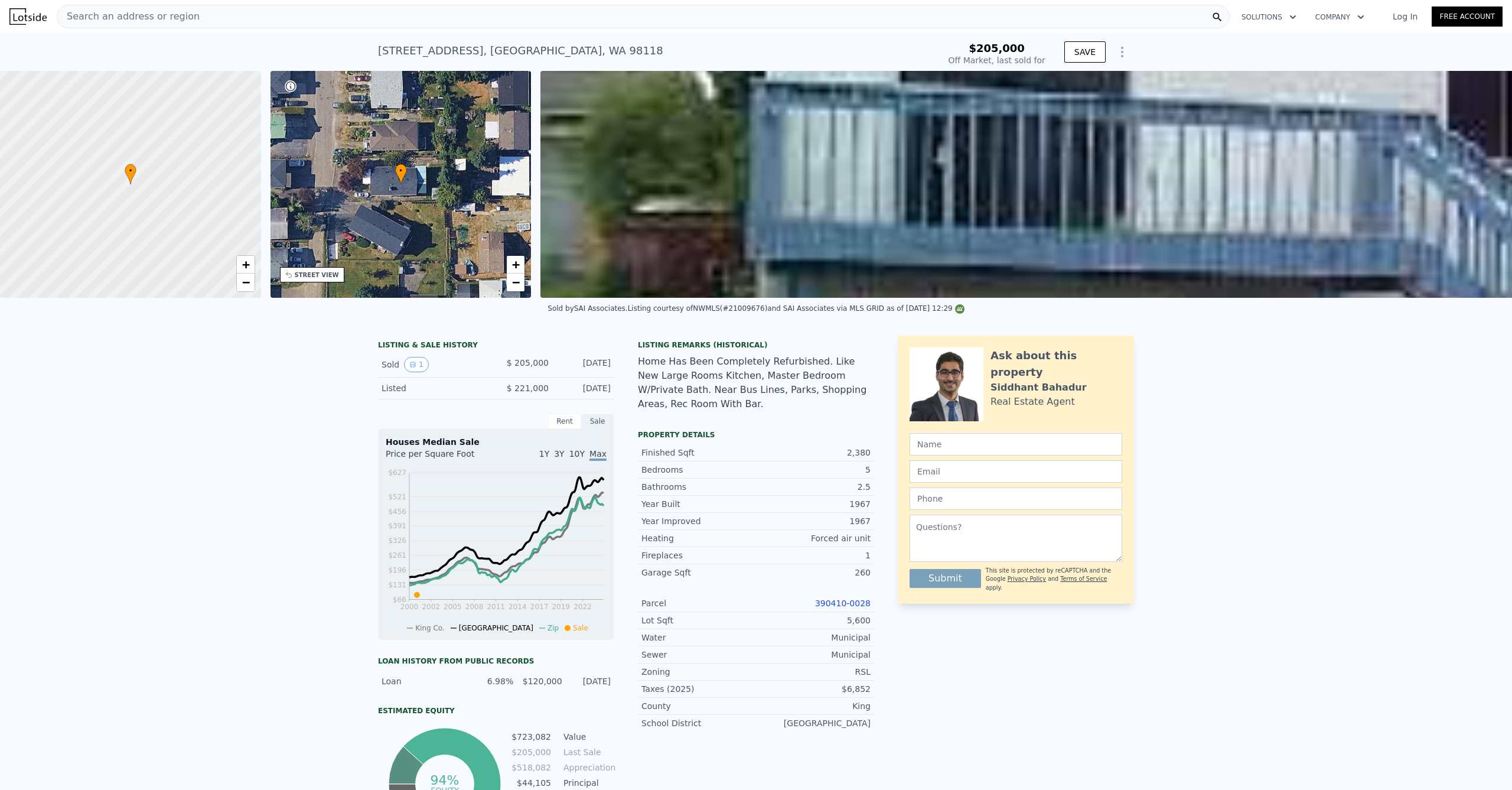
scroll to position [22, 0]
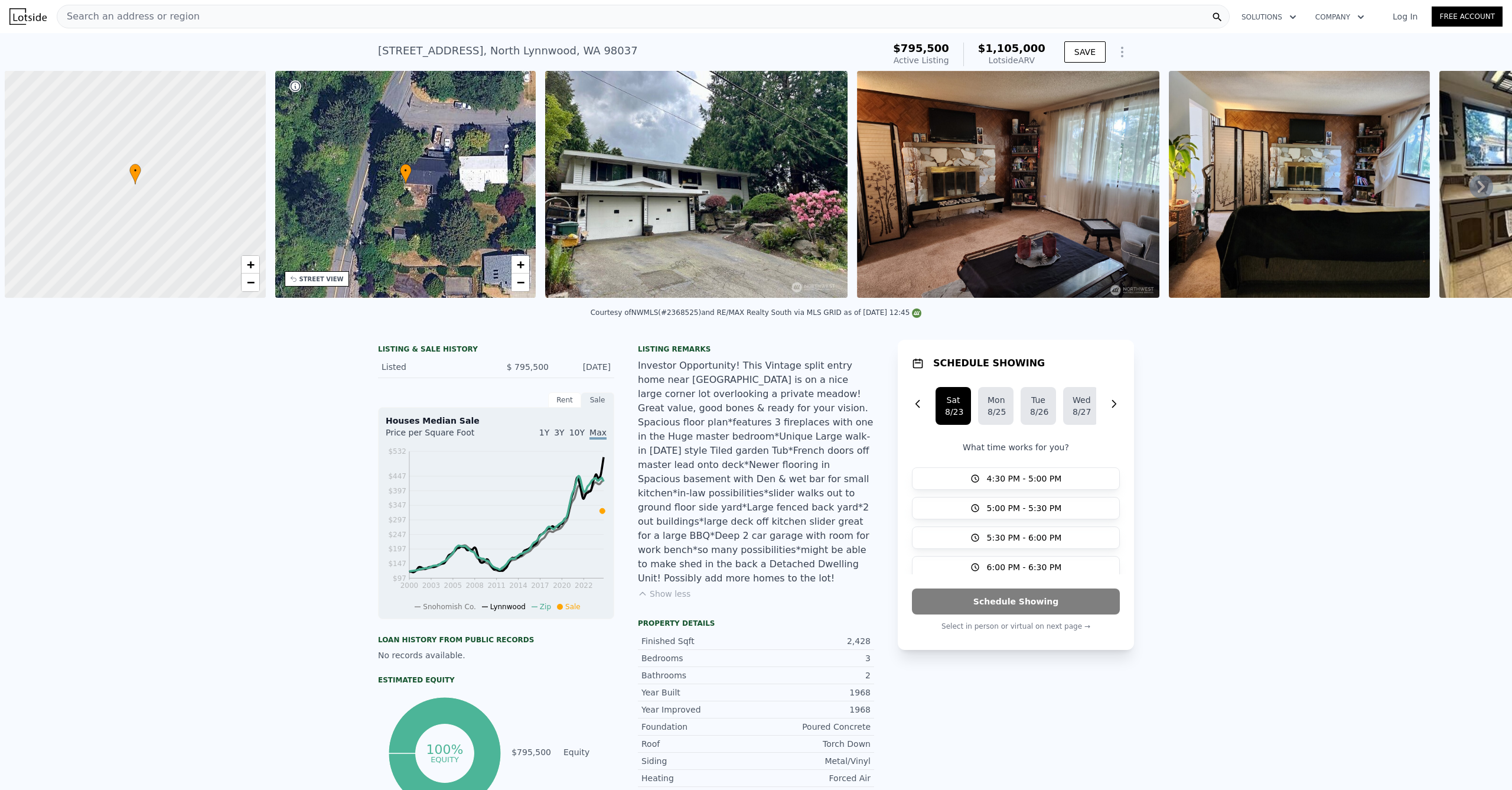
scroll to position [0, 5]
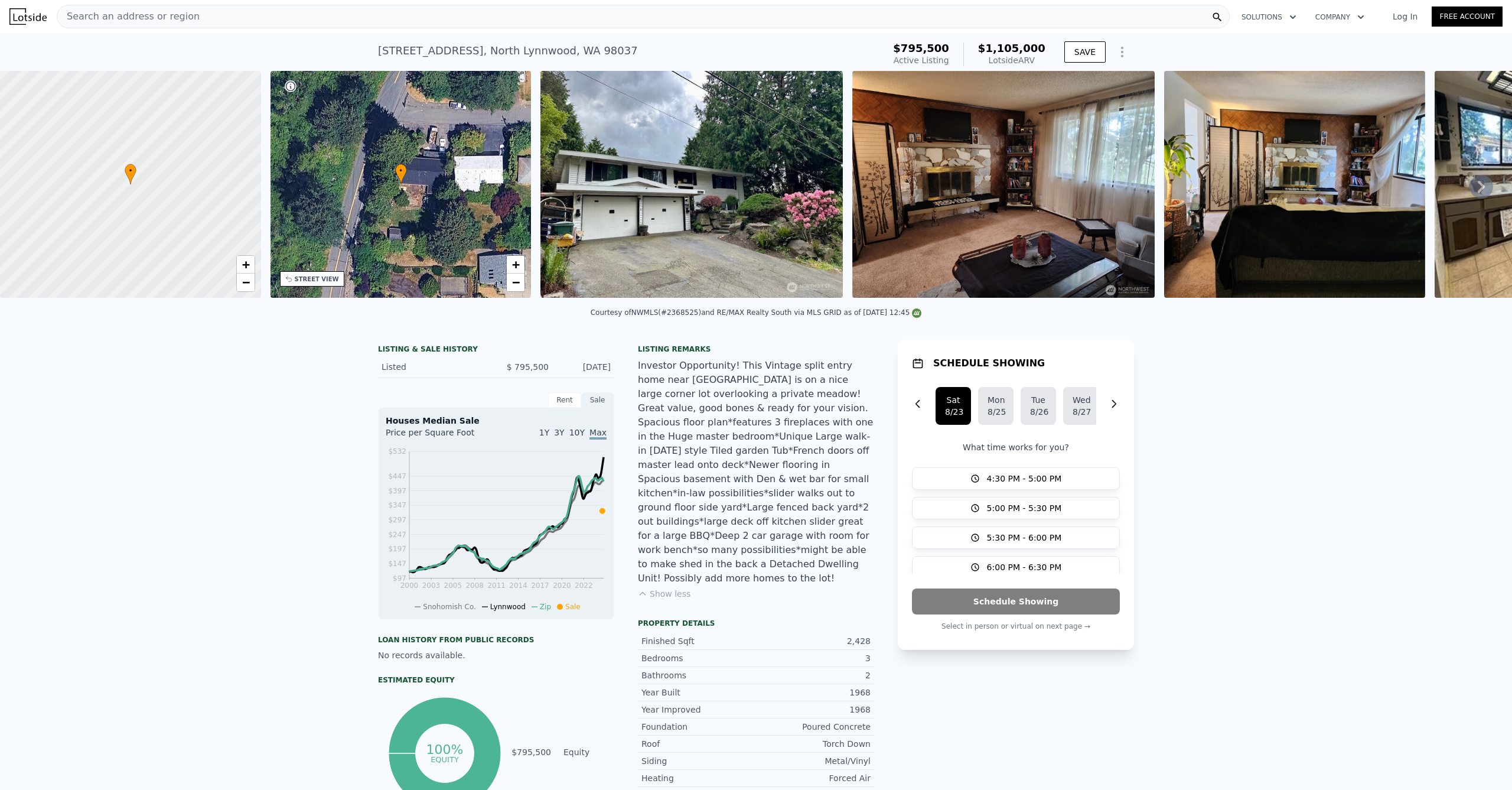
click at [401, 20] on div "Search an address or region" at bounding box center [643, 16] width 1173 height 23
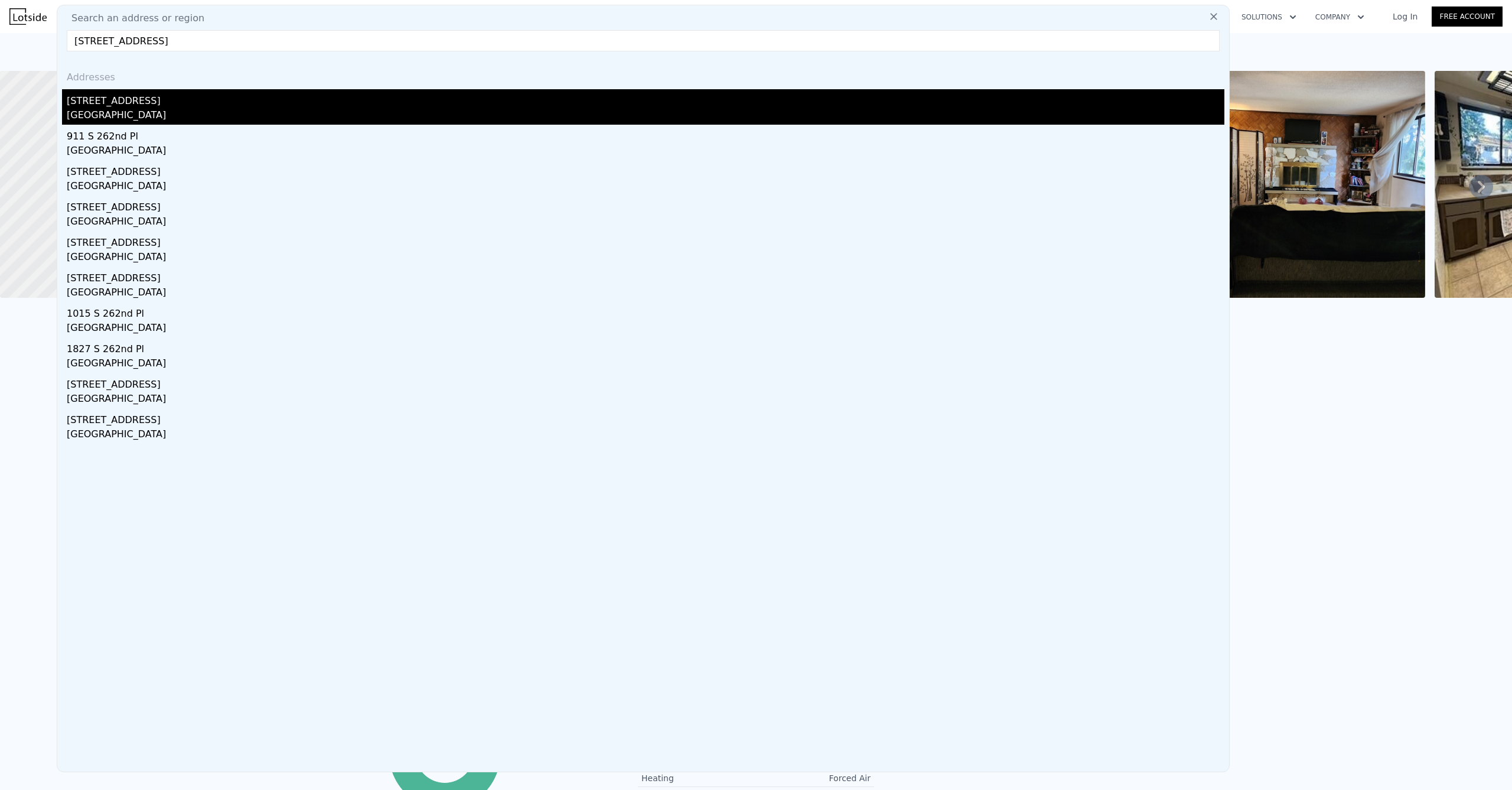
type input "906 S 262nd Pl, Des Moines, WA 98198"
click at [72, 103] on div "906 S 262nd Pl Des Moines, WA 98198" at bounding box center [643, 107] width 1162 height 36
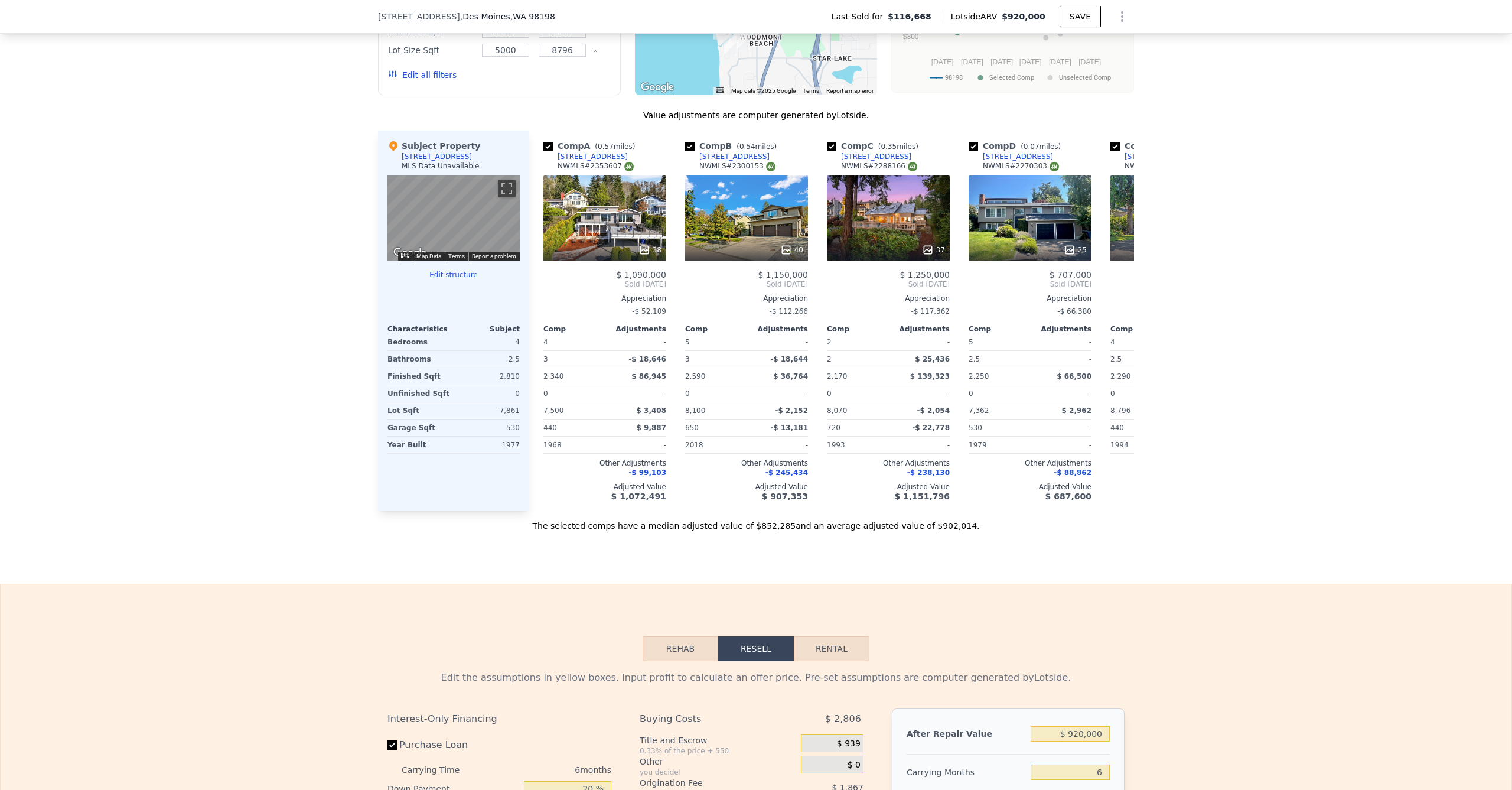
scroll to position [903, 0]
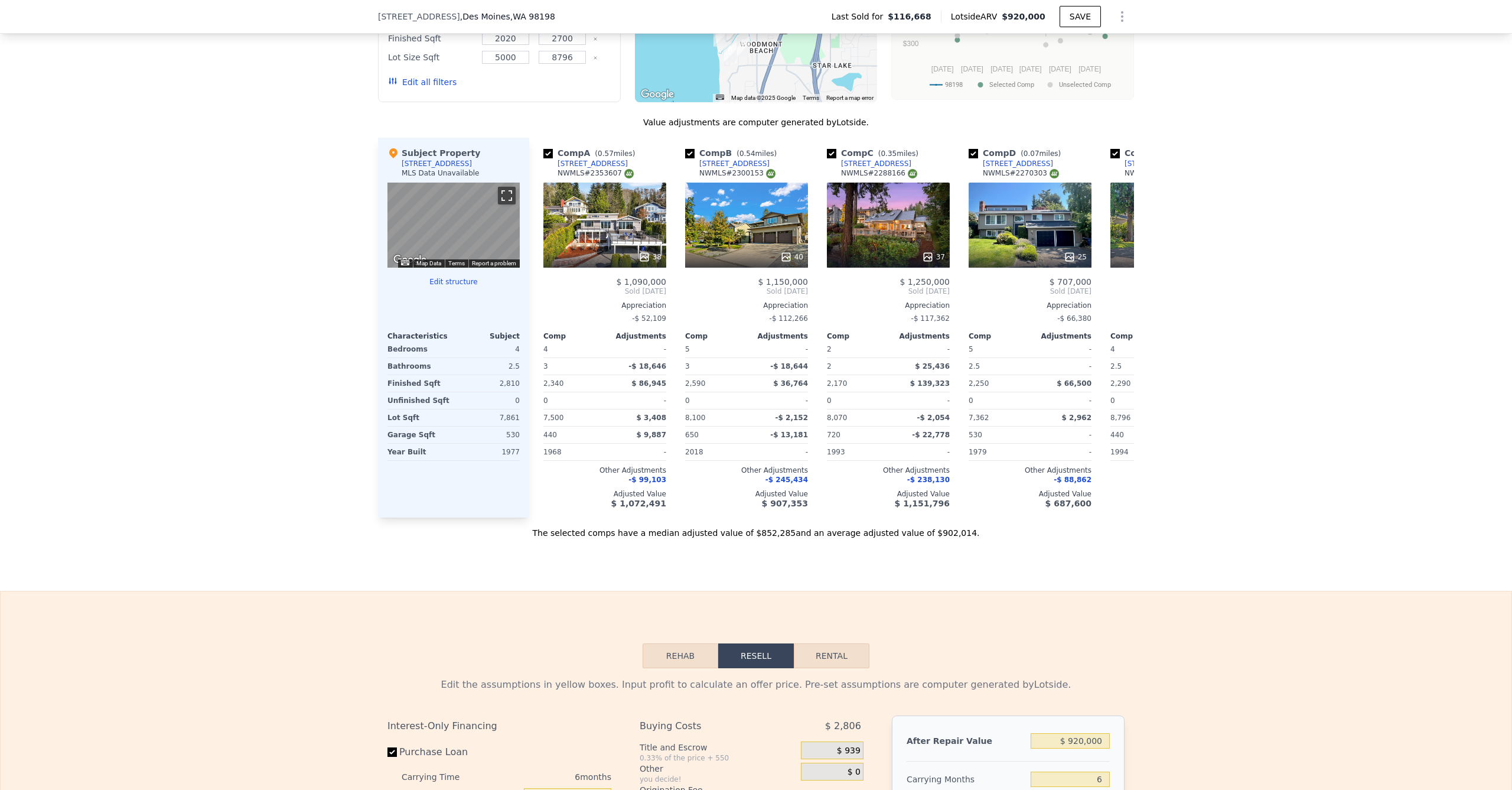
click at [505, 204] on button "Toggle fullscreen view" at bounding box center [506, 195] width 18 height 18
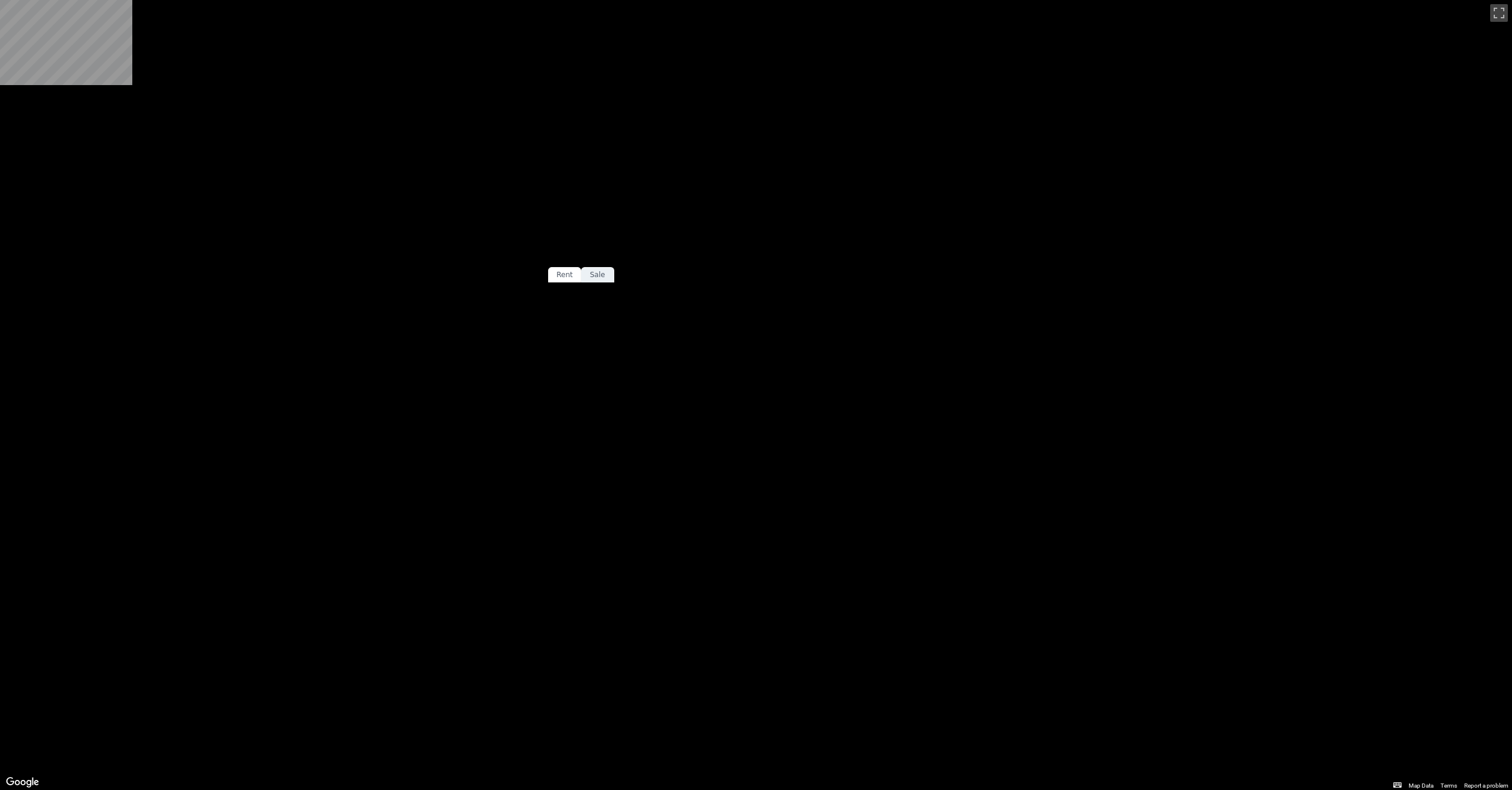
scroll to position [0, 0]
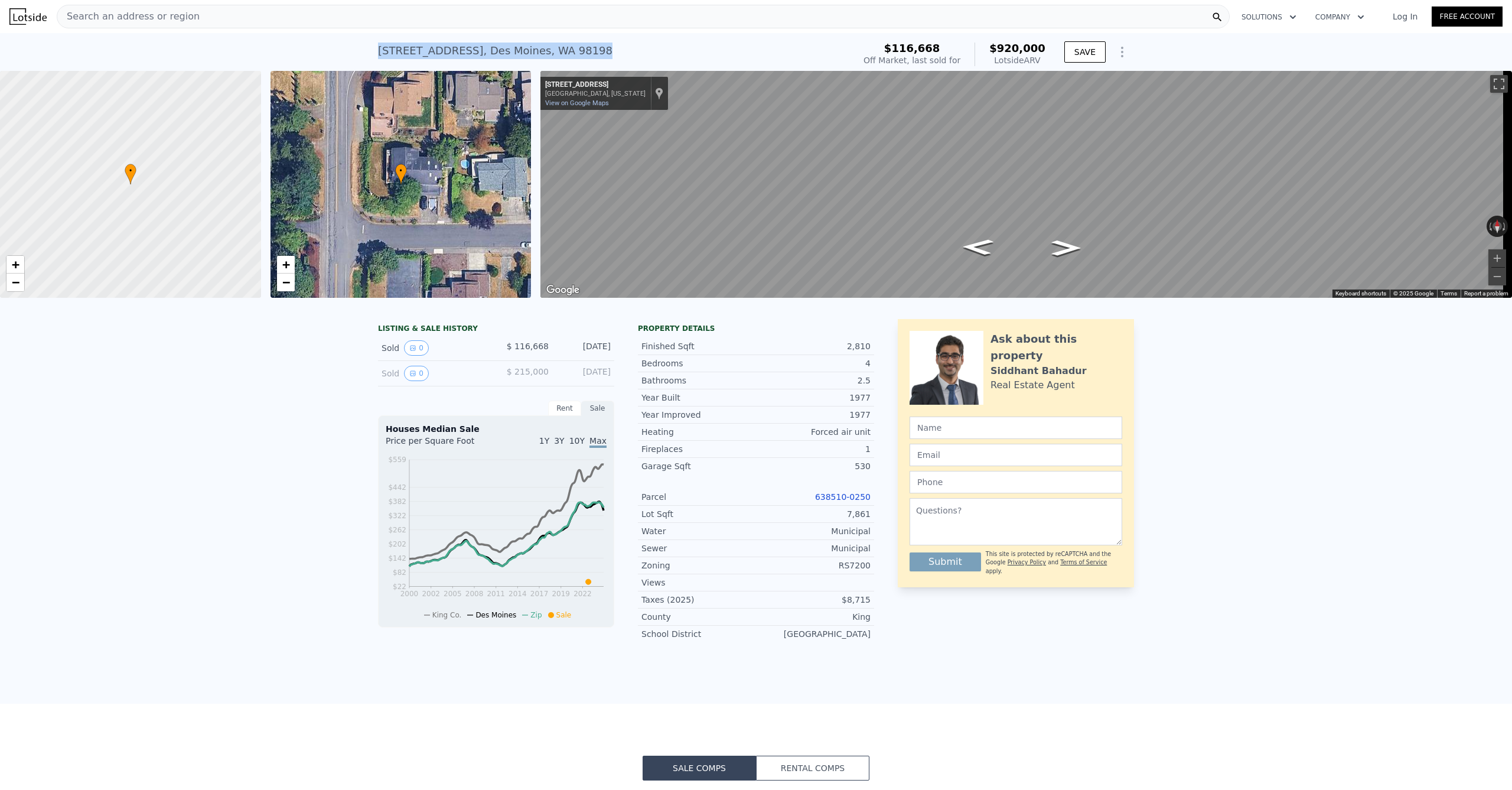
drag, startPoint x: 542, startPoint y: 51, endPoint x: 313, endPoint y: 38, distance: 229.4
click at [362, 48] on div "906 S 262nd Pl , Des Moines , WA 98198 Sold Jul 2023 for $116,668 (~ARV $920k )…" at bounding box center [756, 52] width 1512 height 38
copy div "906 S 262nd Pl , Des Moines , WA 98198 Sold Jul 2023 for $116,668 (~ARV $920k )"
